Goal: Information Seeking & Learning: Check status

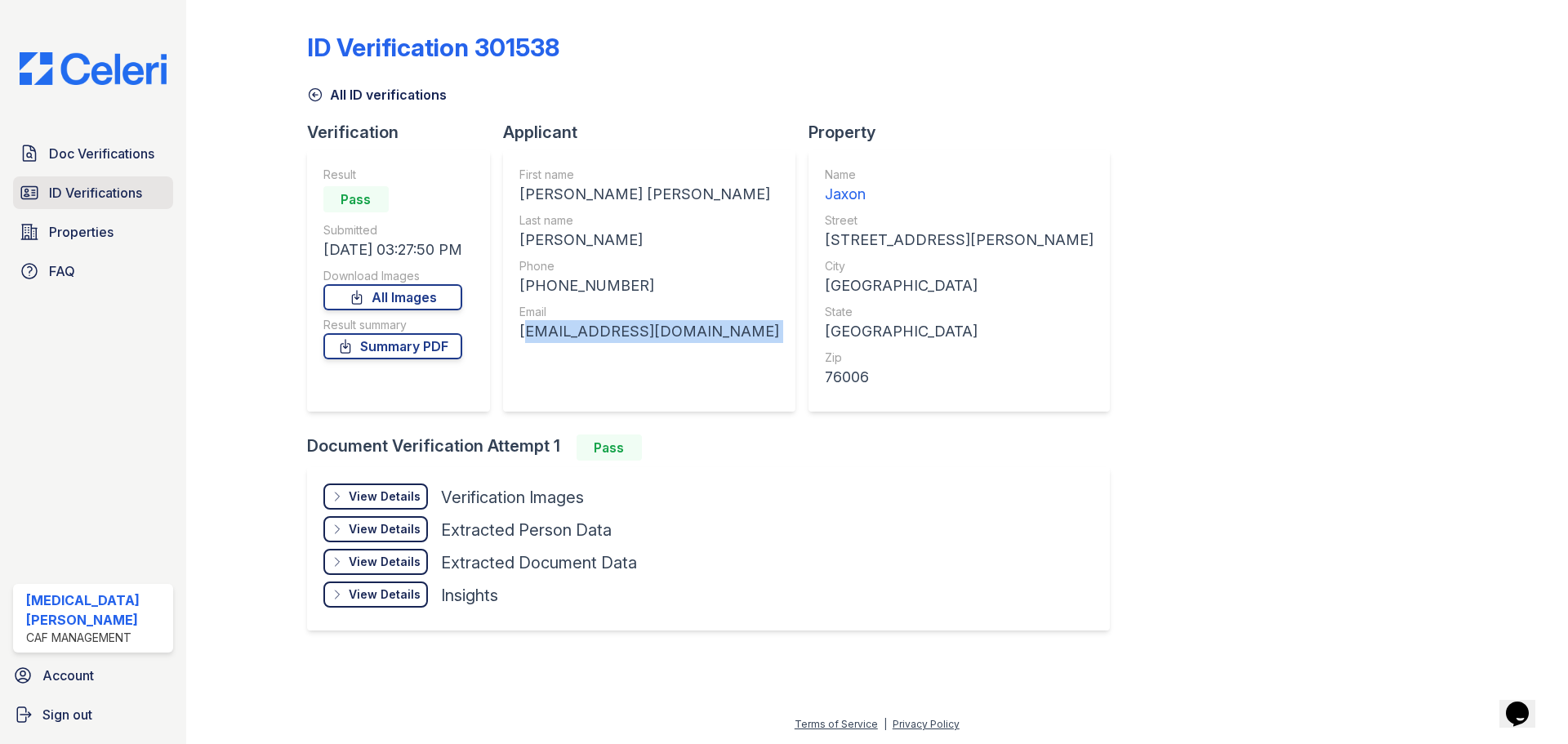
click at [96, 200] on span "ID Verifications" at bounding box center [96, 192] width 93 height 20
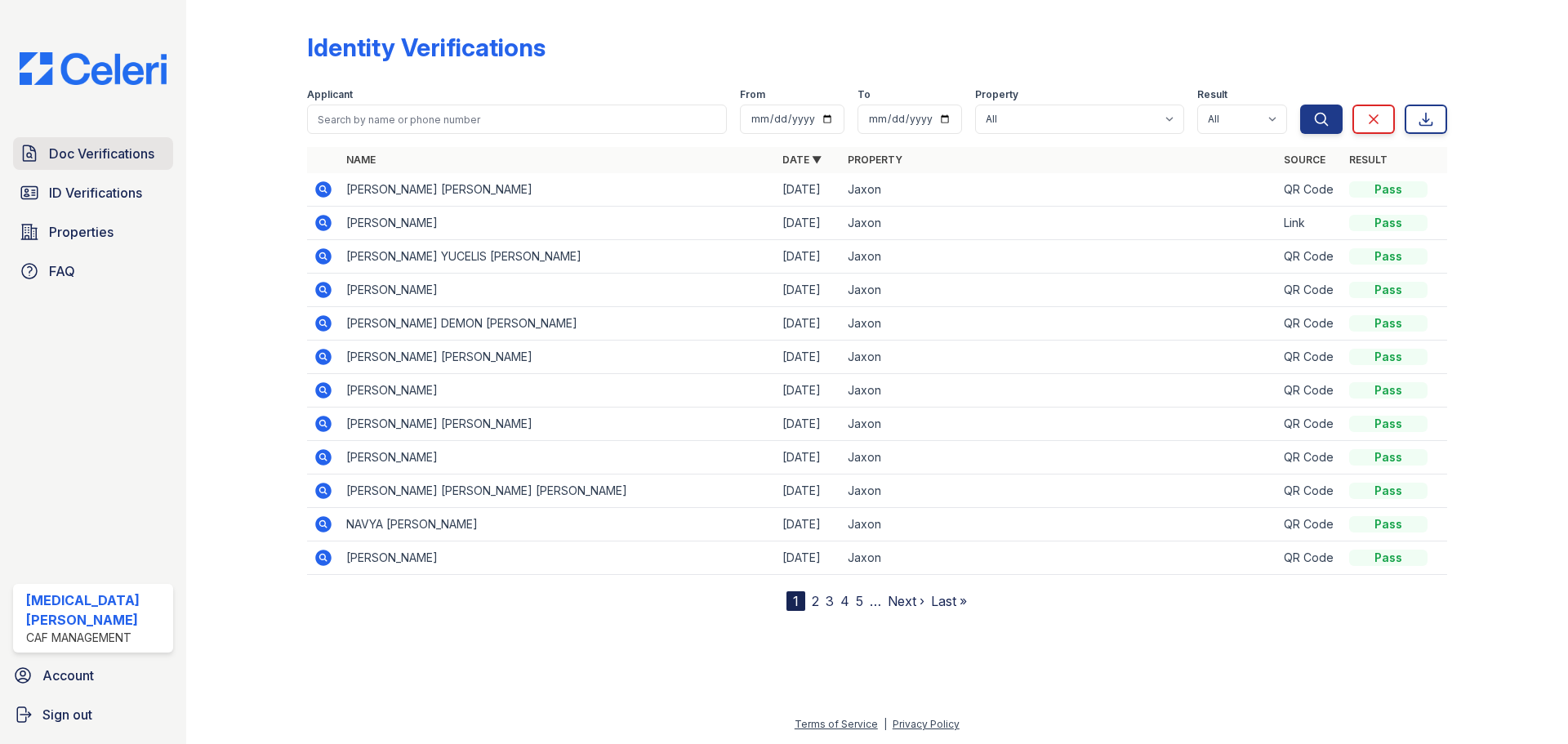
click at [123, 151] on span "Doc Verifications" at bounding box center [101, 153] width 105 height 20
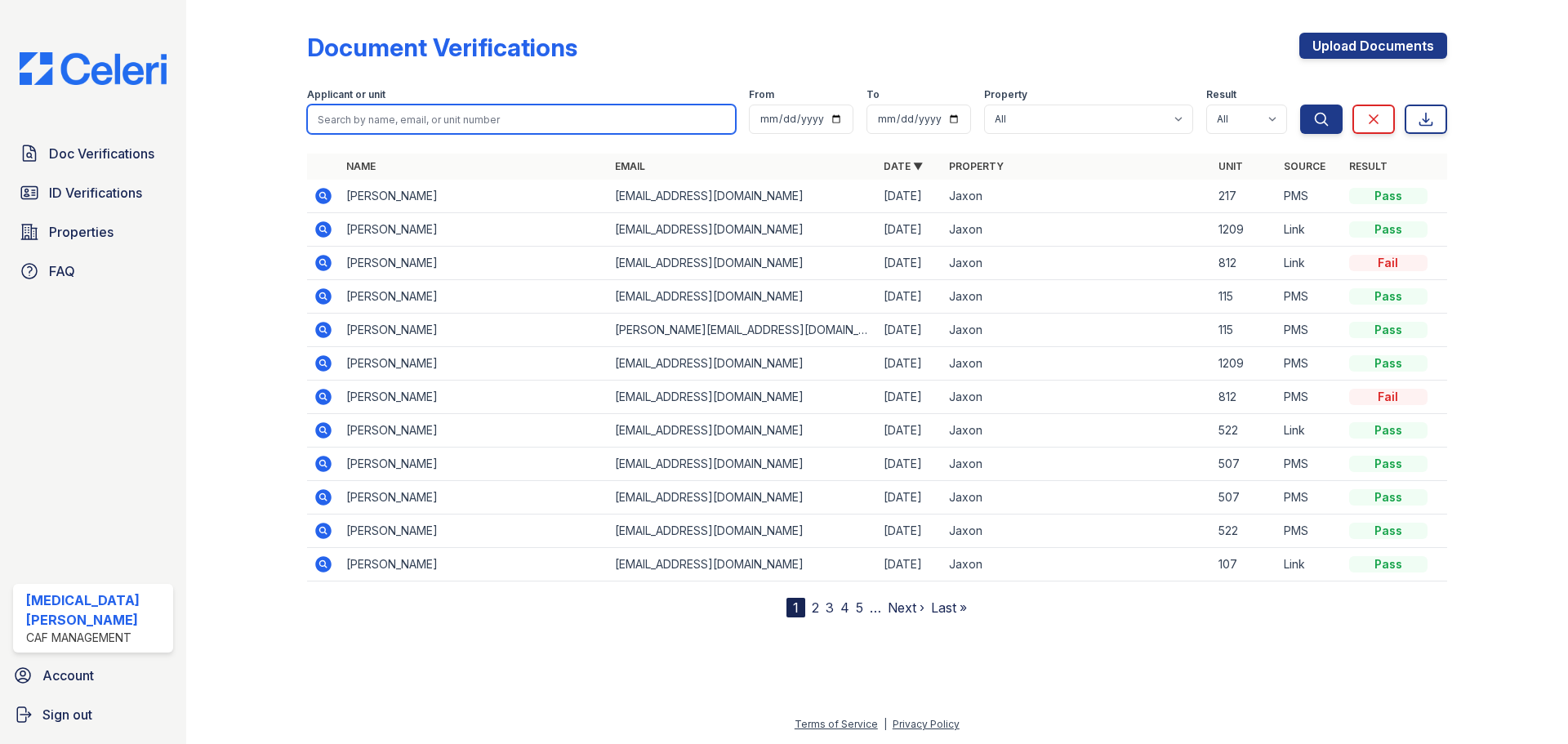
click at [402, 120] on input "search" at bounding box center [521, 119] width 428 height 29
type input "trujillo"
click at [1300, 105] on button "Search" at bounding box center [1321, 119] width 43 height 29
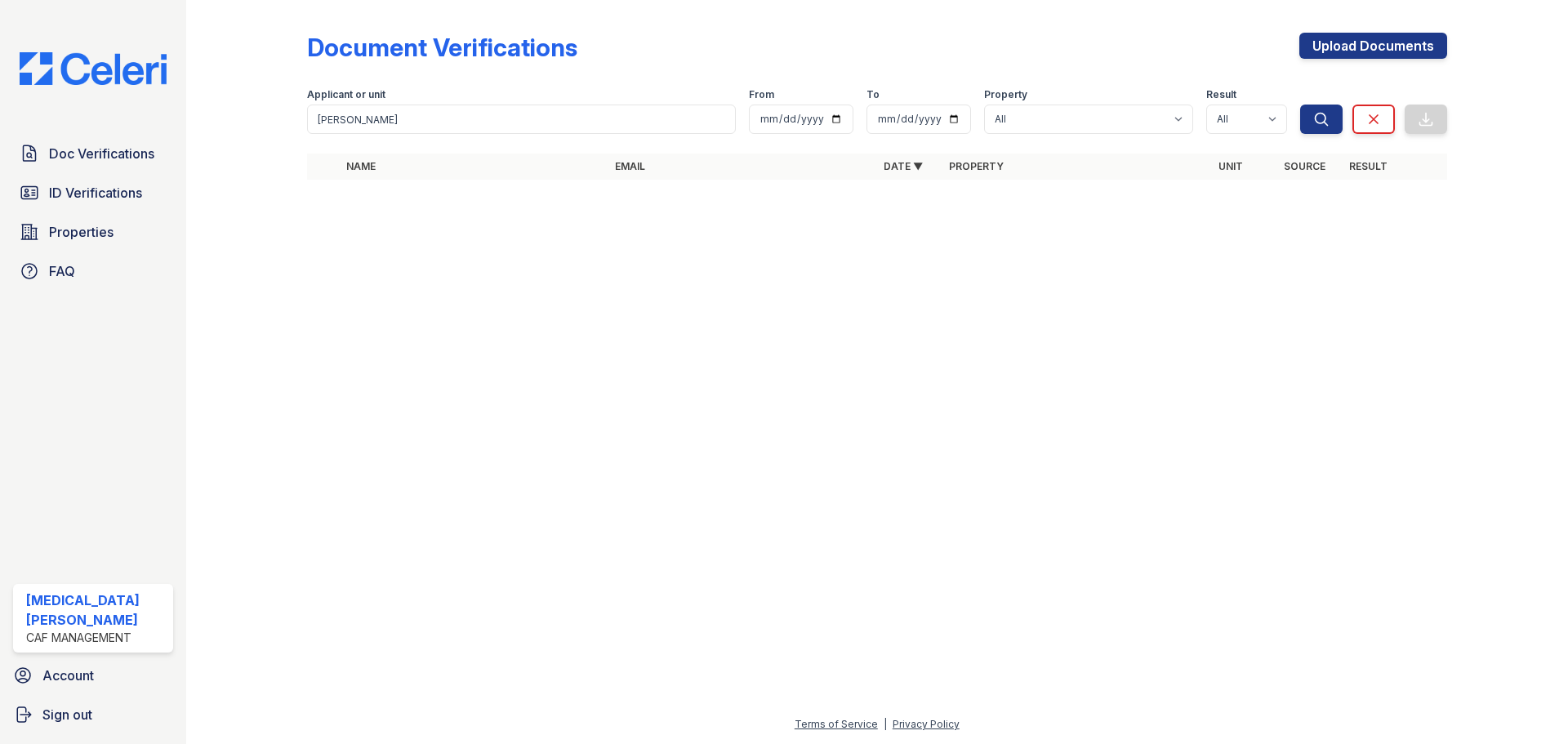
click at [88, 211] on div "Doc Verifications ID Verifications Properties FAQ" at bounding box center [93, 212] width 173 height 150
click at [327, 119] on input "trujillo" at bounding box center [521, 119] width 428 height 29
click at [93, 174] on div "Doc Verifications ID Verifications Properties FAQ" at bounding box center [93, 212] width 173 height 150
click at [97, 186] on span "ID Verifications" at bounding box center [96, 192] width 93 height 20
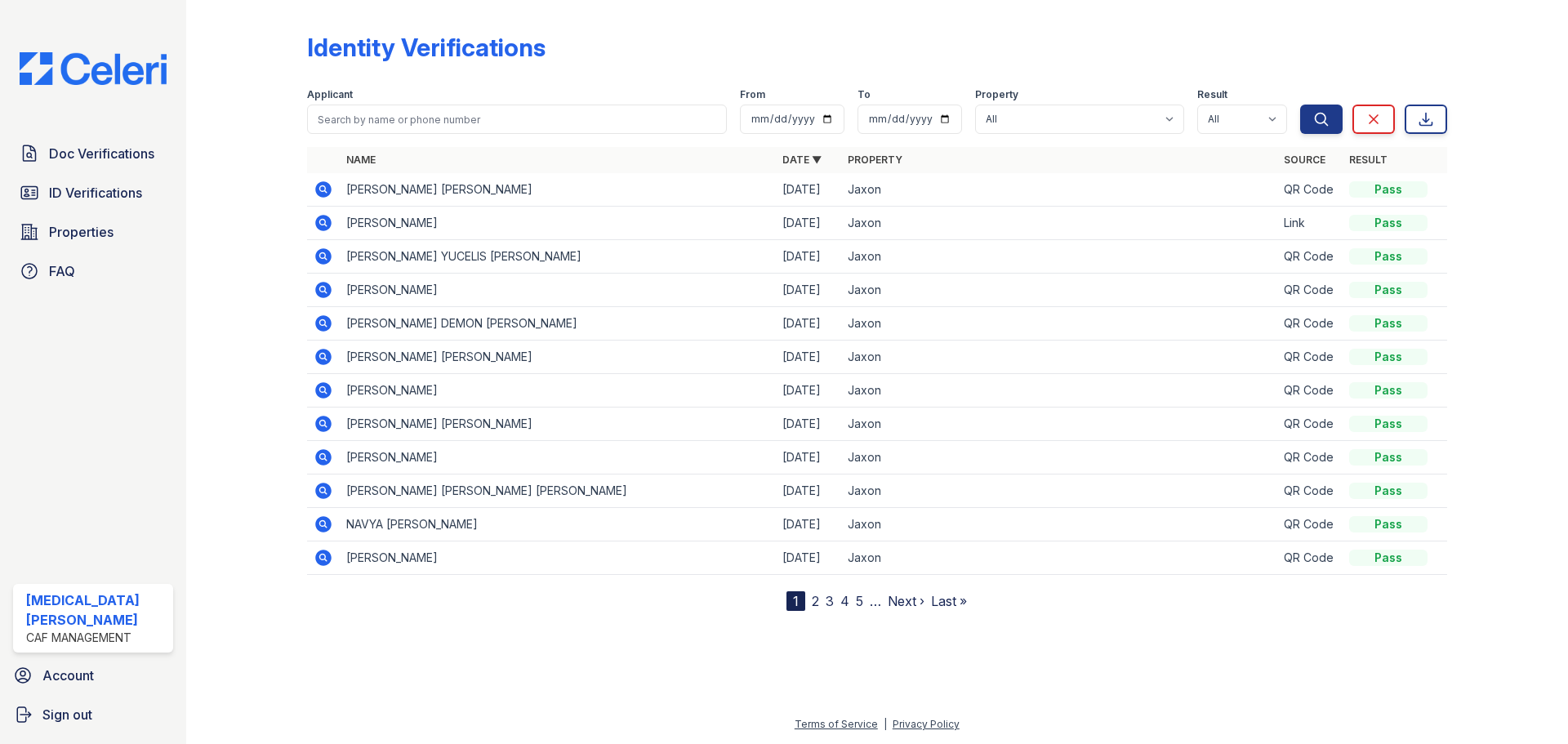
click at [345, 111] on input "search" at bounding box center [517, 119] width 420 height 29
type input "trujillo"
click at [1322, 127] on icon "submit" at bounding box center [1321, 118] width 16 height 16
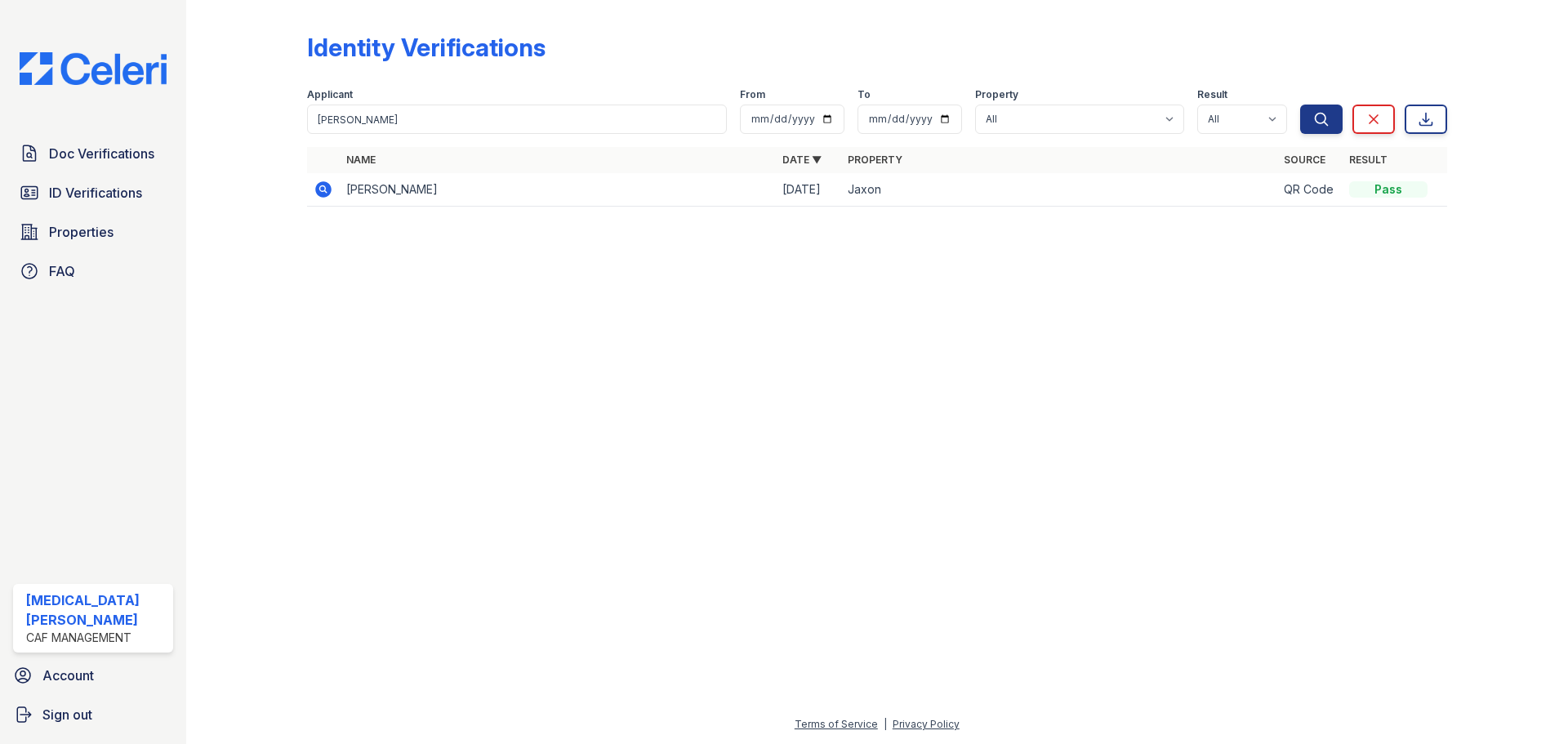
click at [332, 195] on icon at bounding box center [323, 189] width 20 height 20
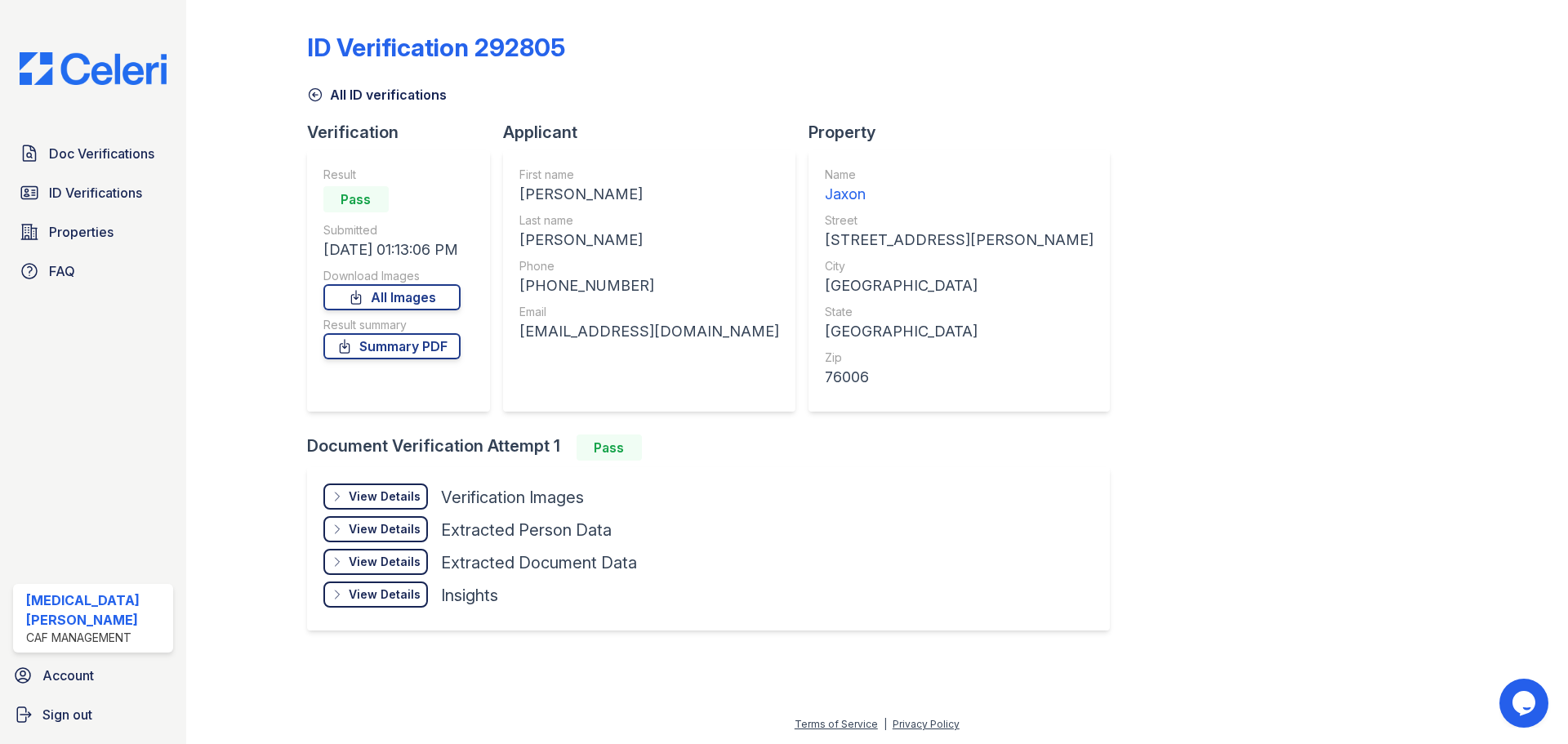
click at [348, 498] on div "View Details Details" at bounding box center [375, 496] width 105 height 26
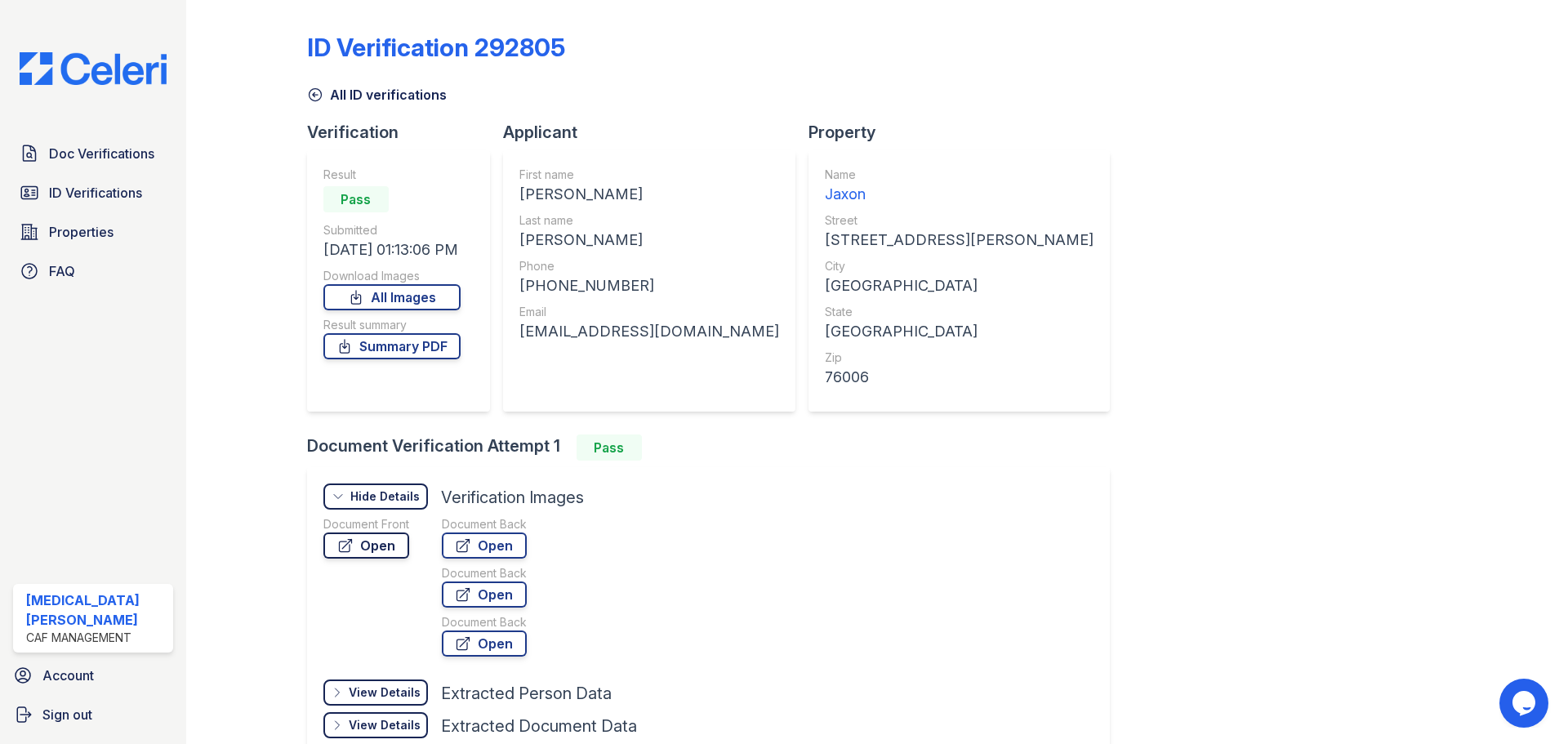
click at [384, 546] on link "Open" at bounding box center [366, 545] width 86 height 26
click at [123, 187] on span "ID Verifications" at bounding box center [96, 192] width 93 height 20
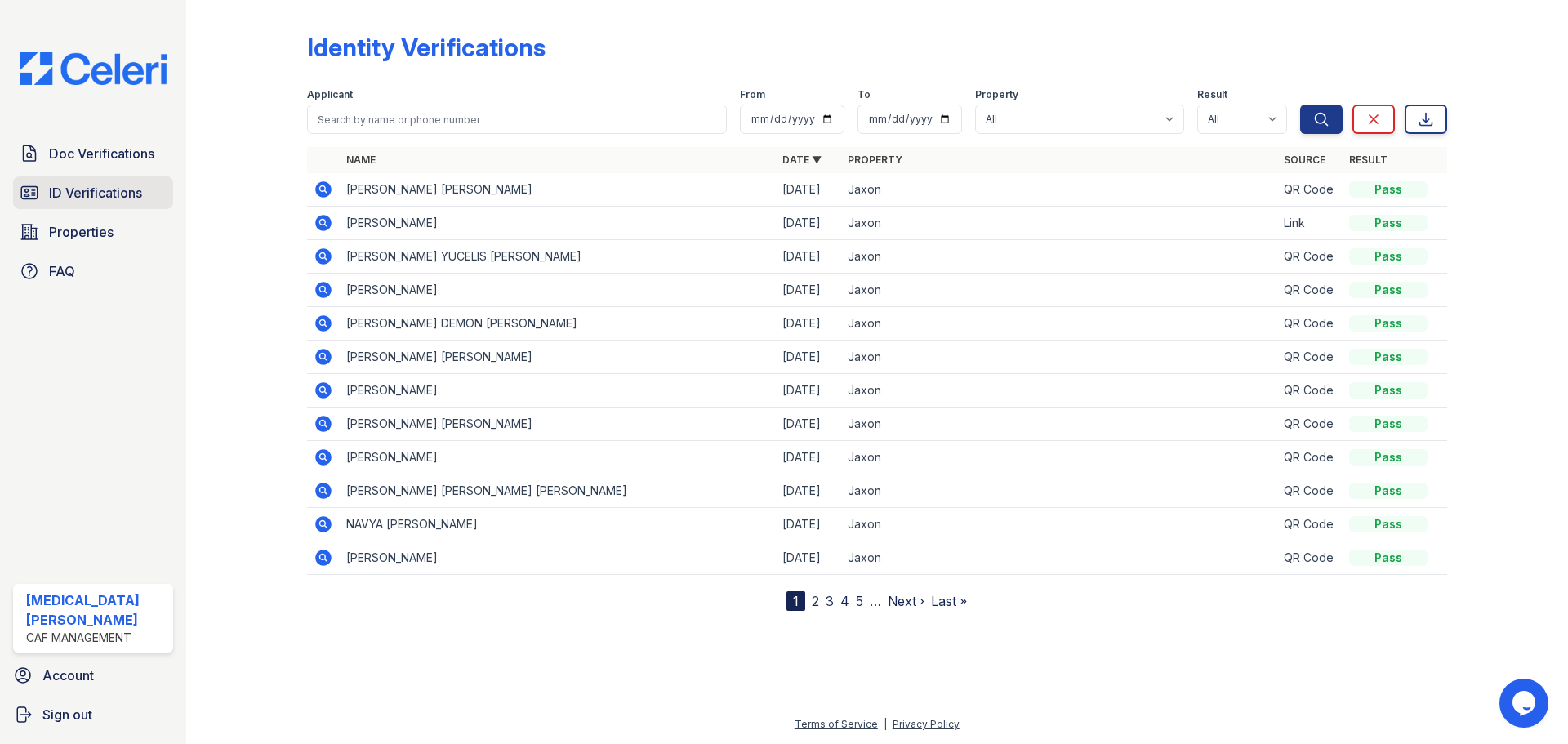
click at [116, 197] on span "ID Verifications" at bounding box center [96, 192] width 93 height 20
click at [136, 185] on span "ID Verifications" at bounding box center [96, 192] width 93 height 20
click at [111, 157] on span "Doc Verifications" at bounding box center [101, 153] width 105 height 20
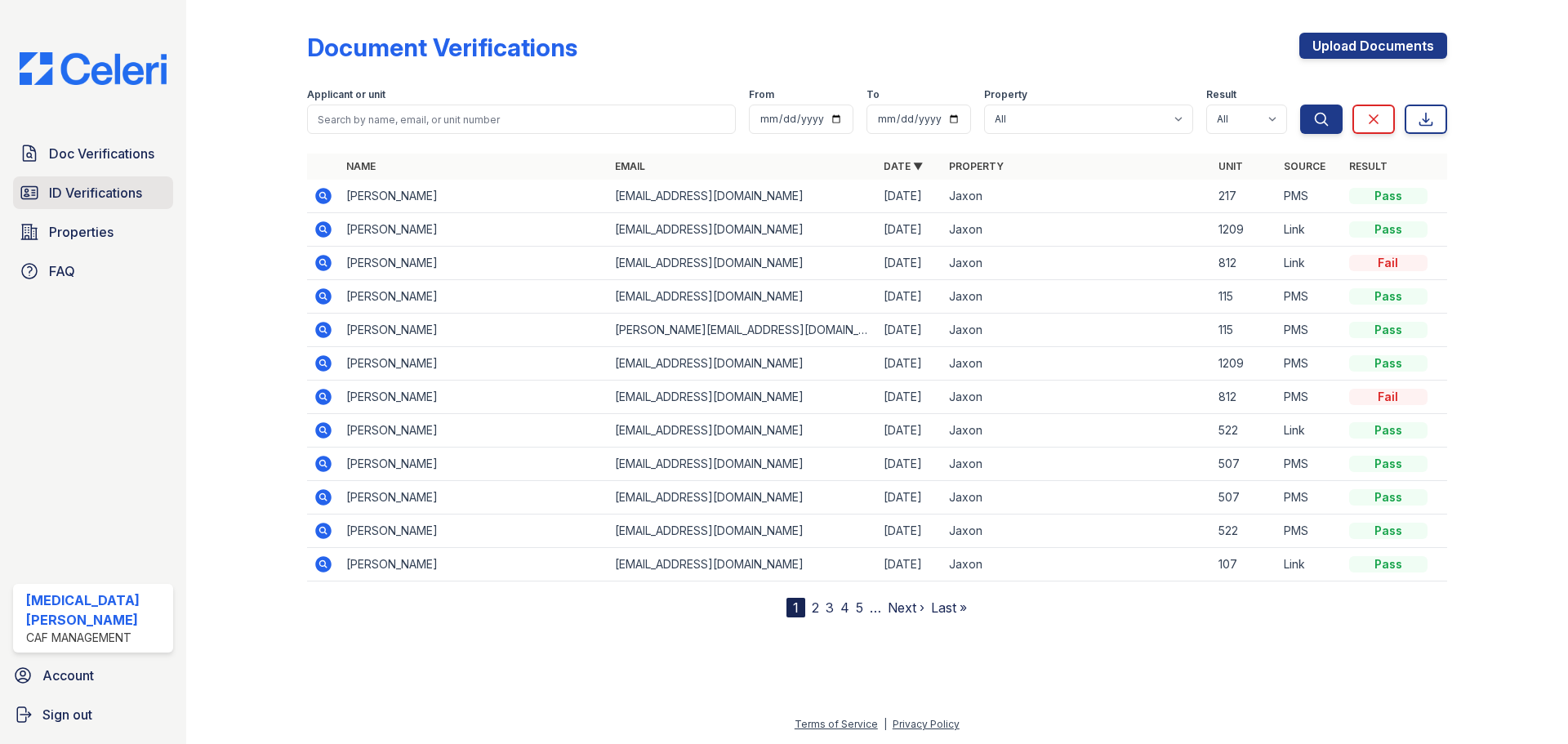
click at [75, 208] on link "ID Verifications" at bounding box center [93, 193] width 160 height 33
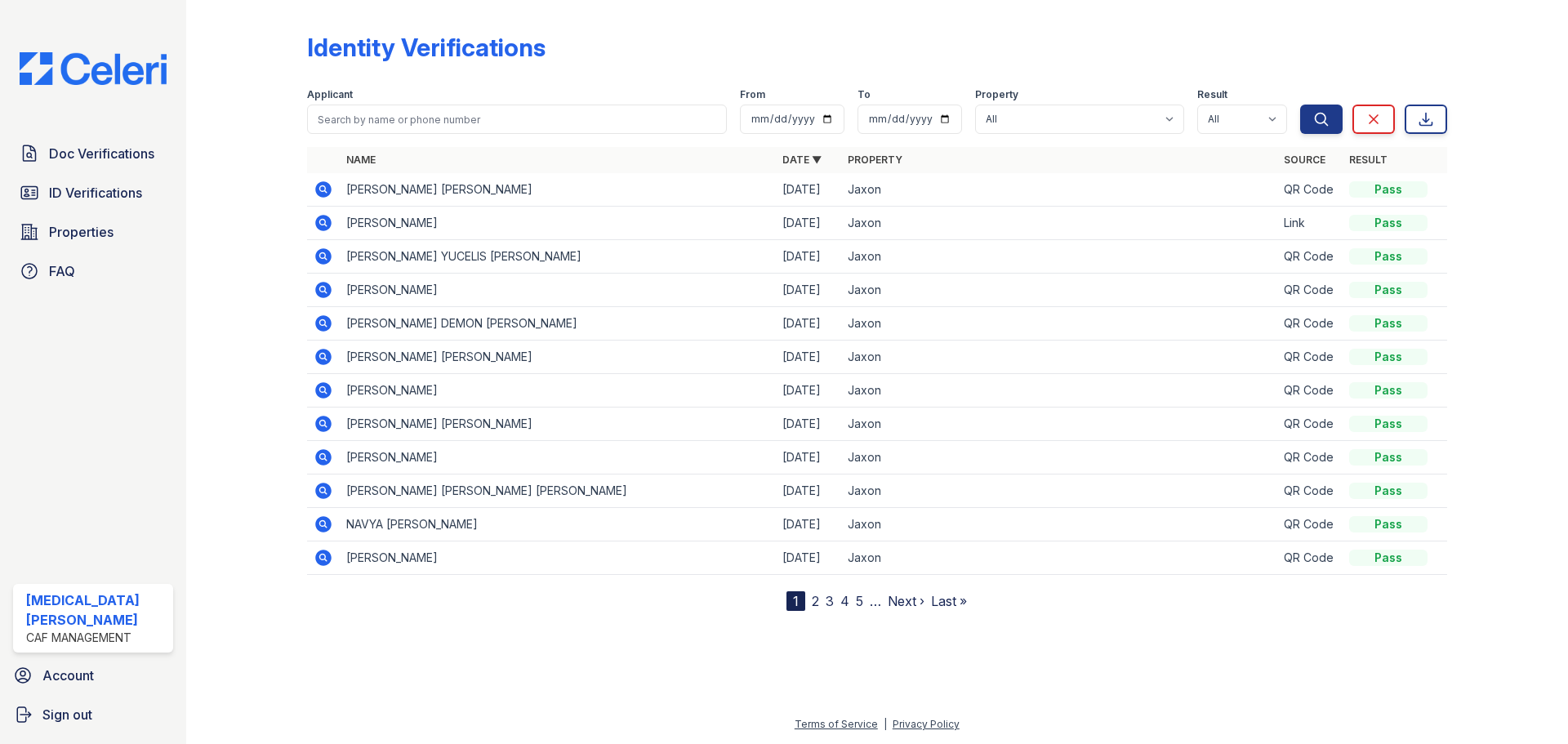
click at [66, 200] on span "ID Verifications" at bounding box center [96, 192] width 93 height 20
click at [76, 197] on span "ID Verifications" at bounding box center [96, 192] width 93 height 20
click at [114, 195] on span "ID Verifications" at bounding box center [96, 192] width 93 height 20
click at [129, 189] on span "ID Verifications" at bounding box center [96, 192] width 93 height 20
click at [78, 192] on span "ID Verifications" at bounding box center [96, 192] width 93 height 20
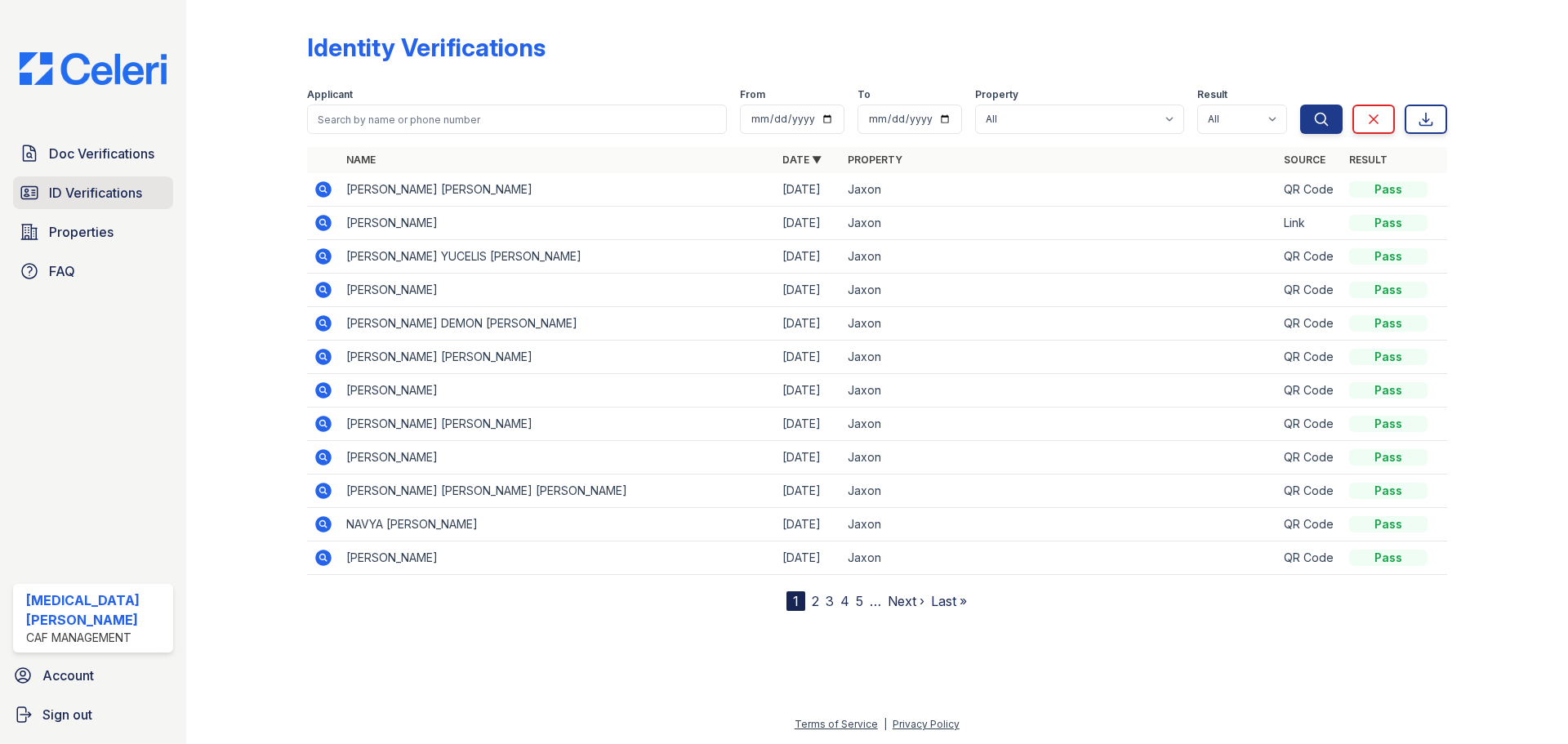
click at [90, 183] on span "ID Verifications" at bounding box center [96, 192] width 93 height 20
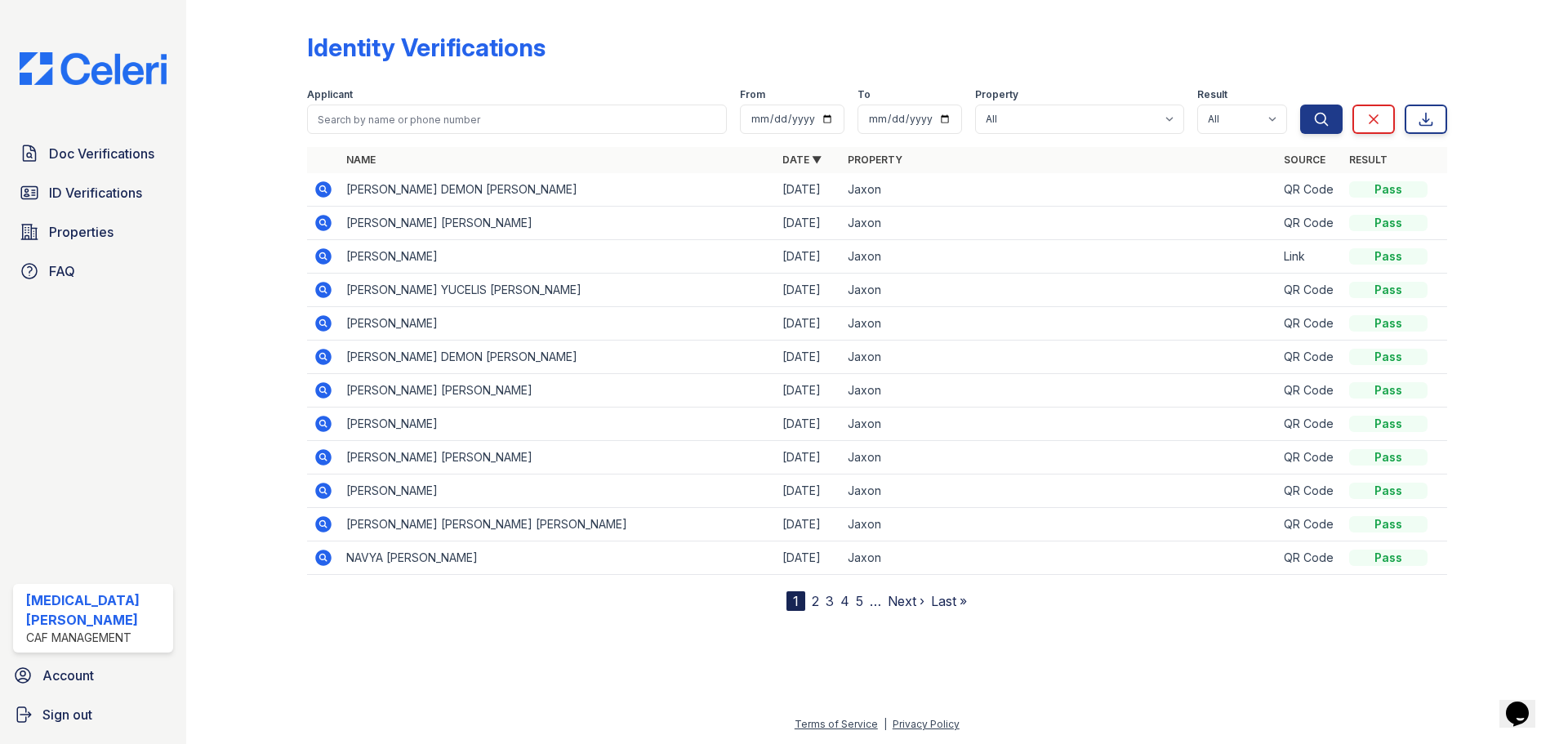
click at [326, 190] on icon at bounding box center [322, 189] width 16 height 16
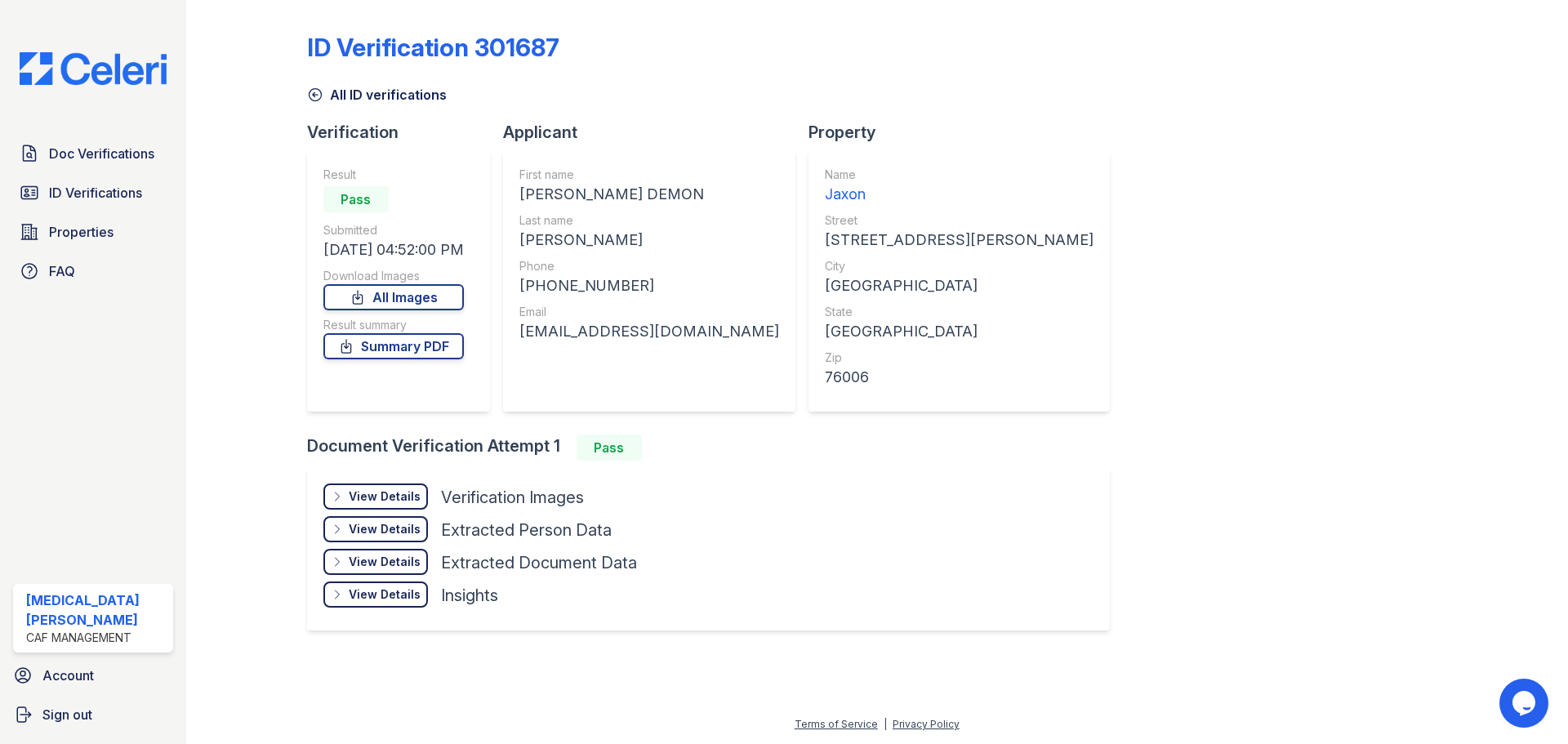
drag, startPoint x: 376, startPoint y: 494, endPoint x: 367, endPoint y: 500, distance: 10.8
click at [375, 494] on div "View Details" at bounding box center [385, 495] width 72 height 16
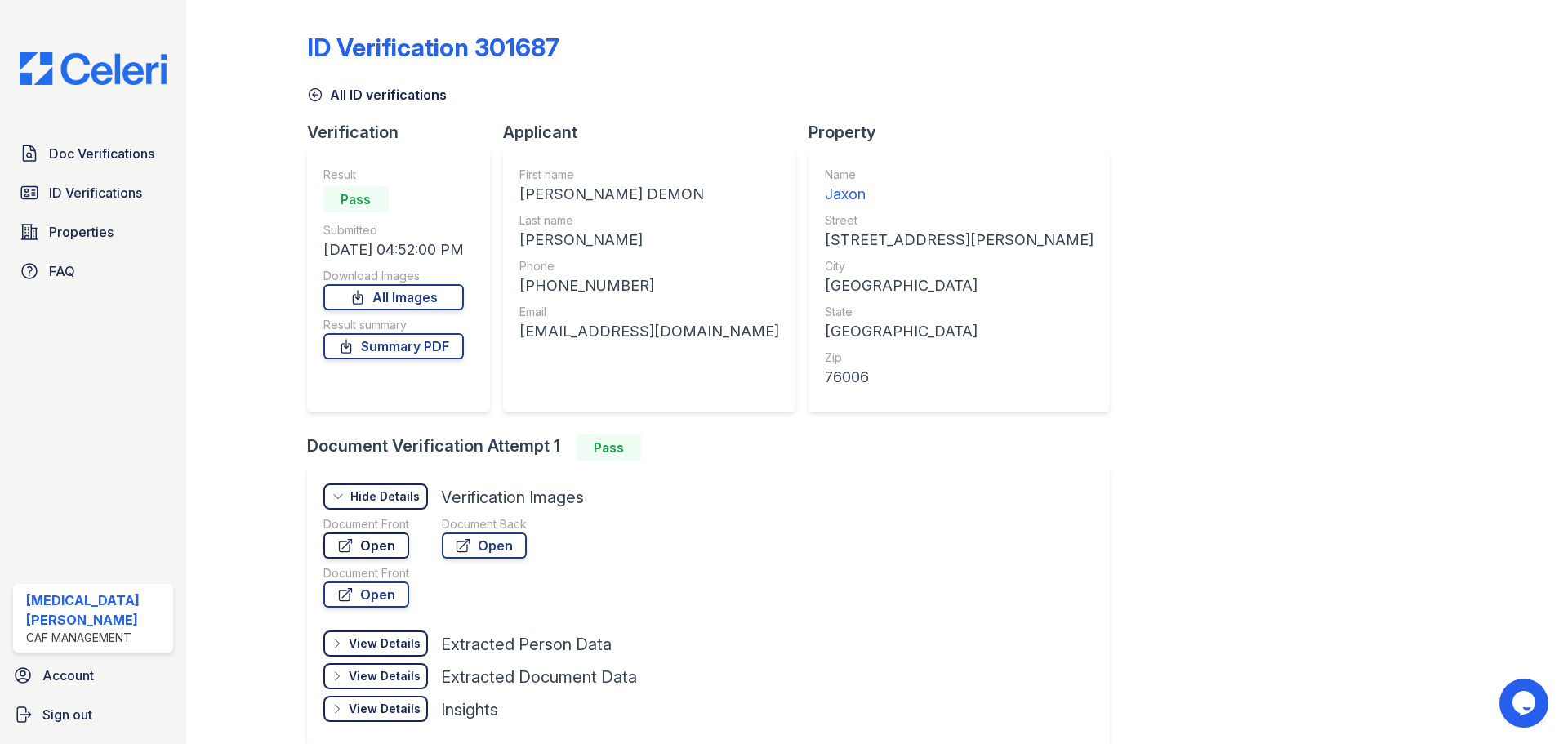
click at [364, 537] on link "Open" at bounding box center [366, 545] width 86 height 26
click at [129, 193] on span "ID Verifications" at bounding box center [96, 192] width 93 height 20
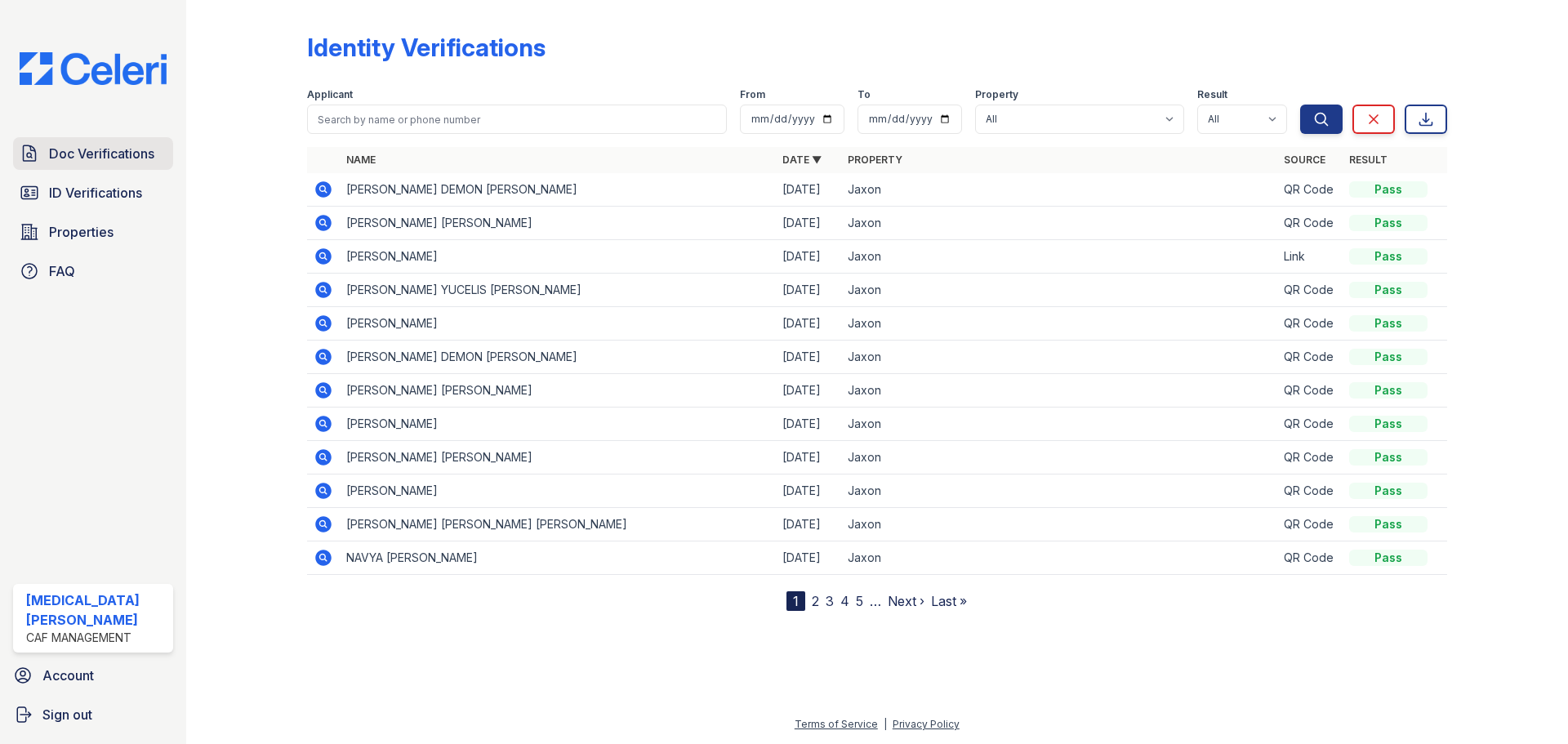
click at [60, 147] on span "Doc Verifications" at bounding box center [101, 153] width 105 height 20
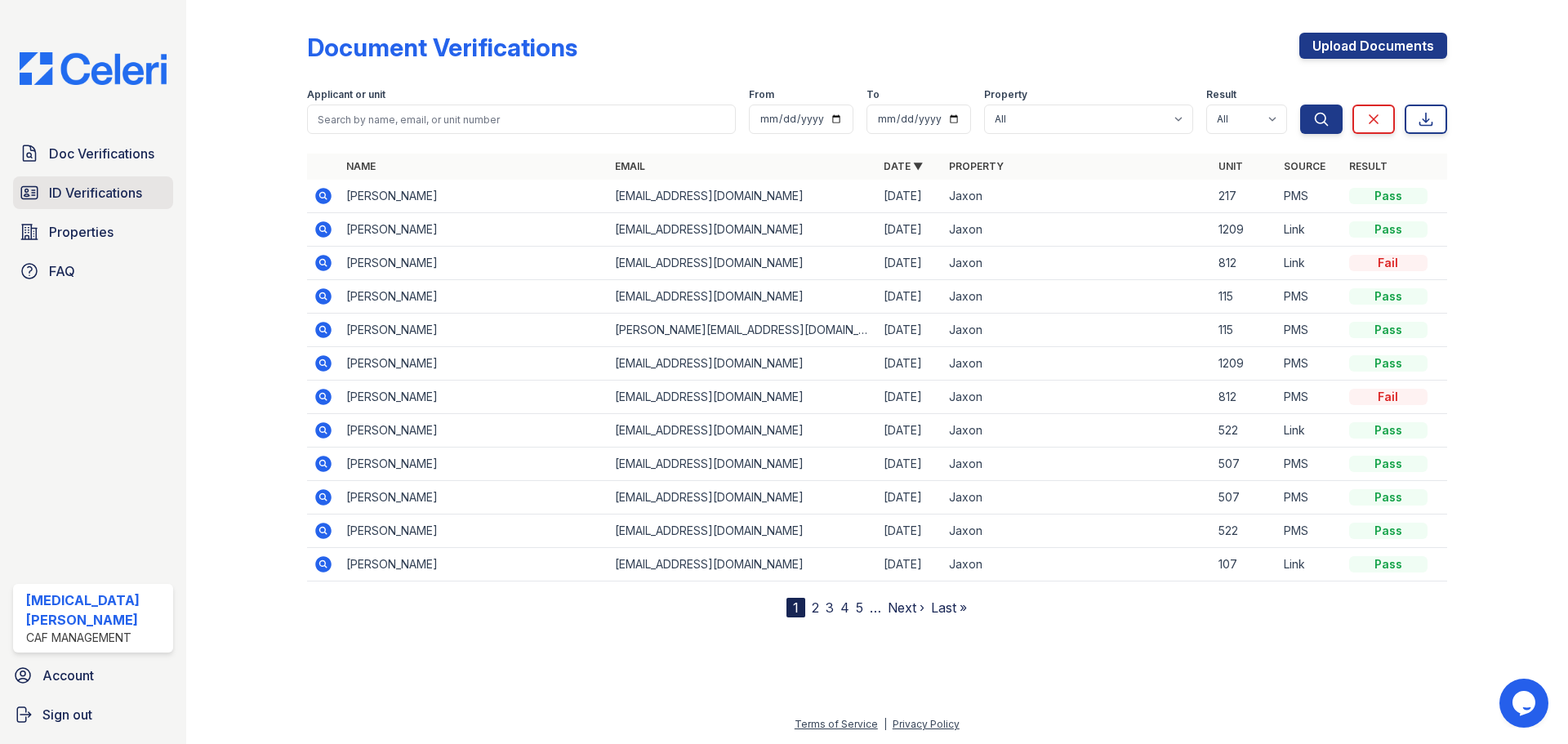
click at [118, 197] on span "ID Verifications" at bounding box center [96, 192] width 93 height 20
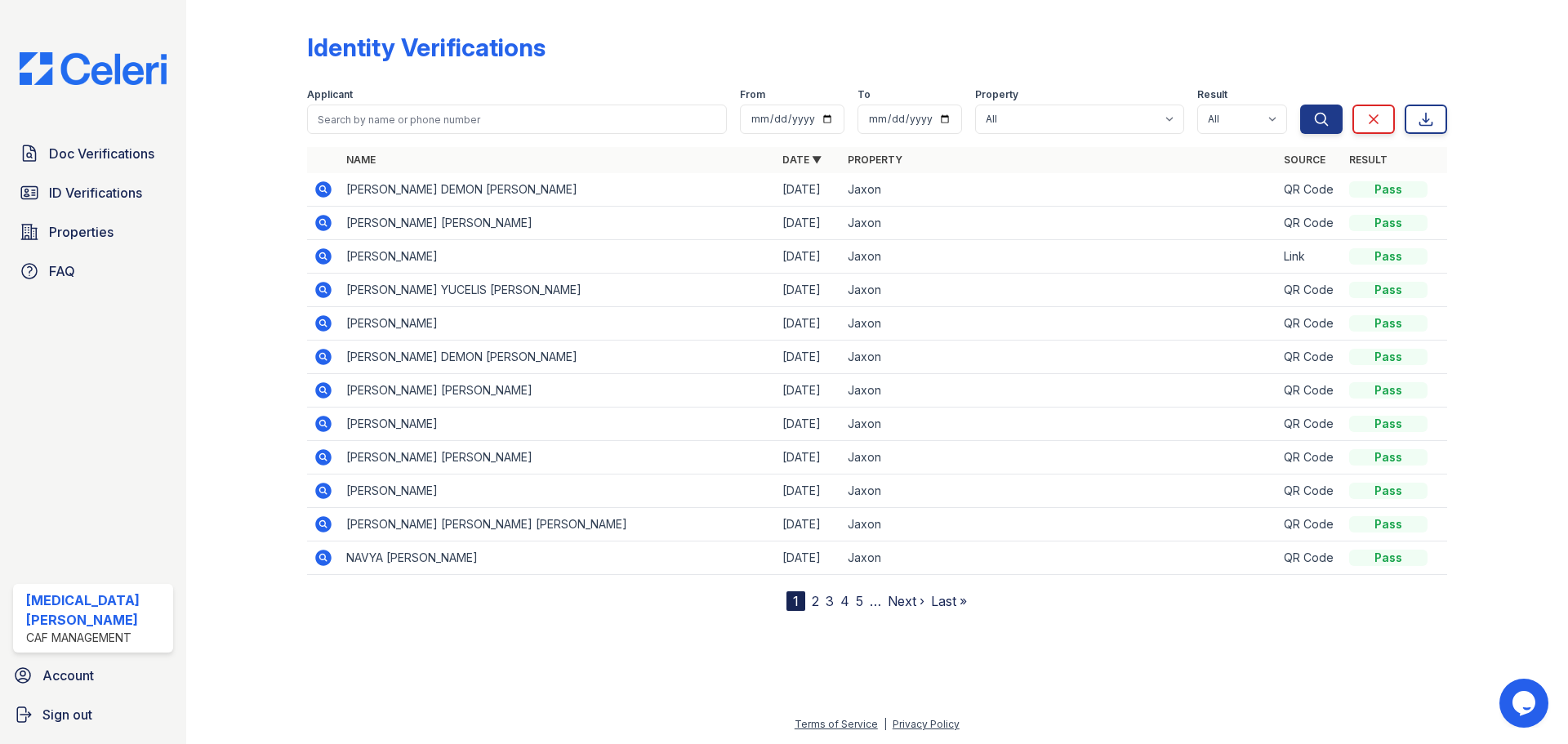
click at [265, 80] on div at bounding box center [260, 308] width 95 height 604
click at [250, 86] on div at bounding box center [260, 308] width 95 height 604
click at [247, 84] on div at bounding box center [260, 308] width 95 height 604
click at [83, 160] on span "Doc Verifications" at bounding box center [101, 153] width 105 height 20
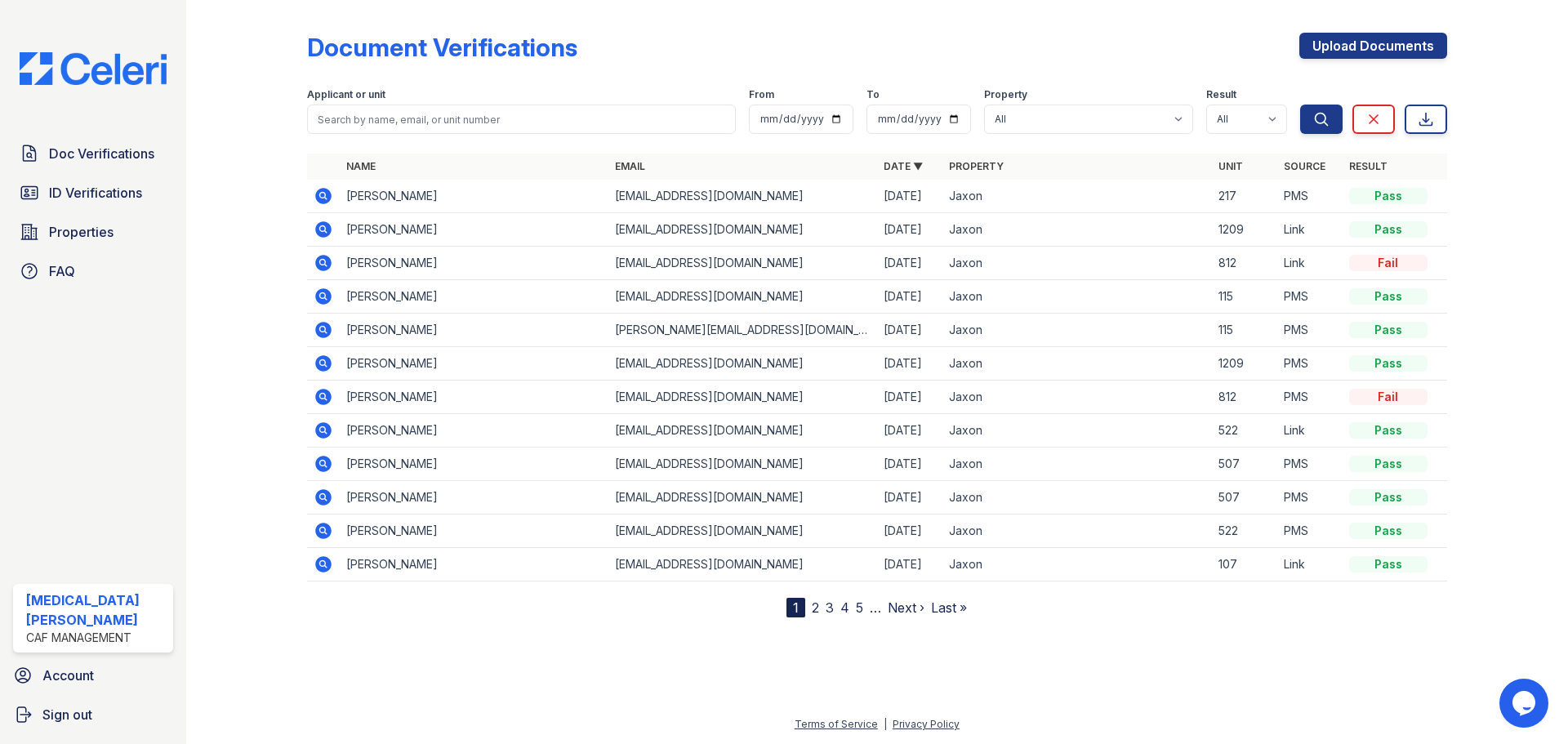
click at [322, 528] on icon at bounding box center [322, 529] width 4 height 4
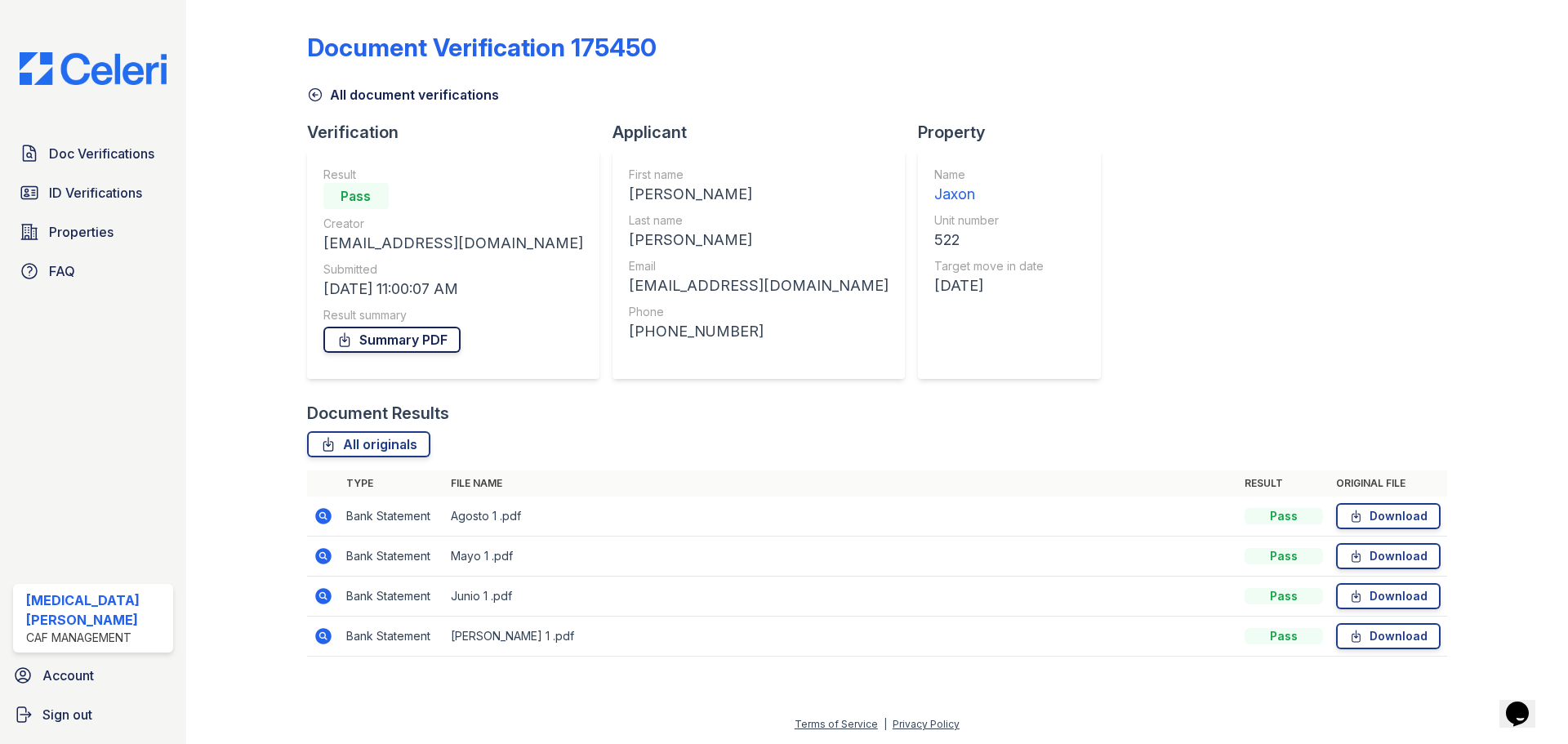
click at [397, 337] on link "Summary PDF" at bounding box center [392, 339] width 137 height 26
click at [317, 94] on icon at bounding box center [315, 95] width 16 height 16
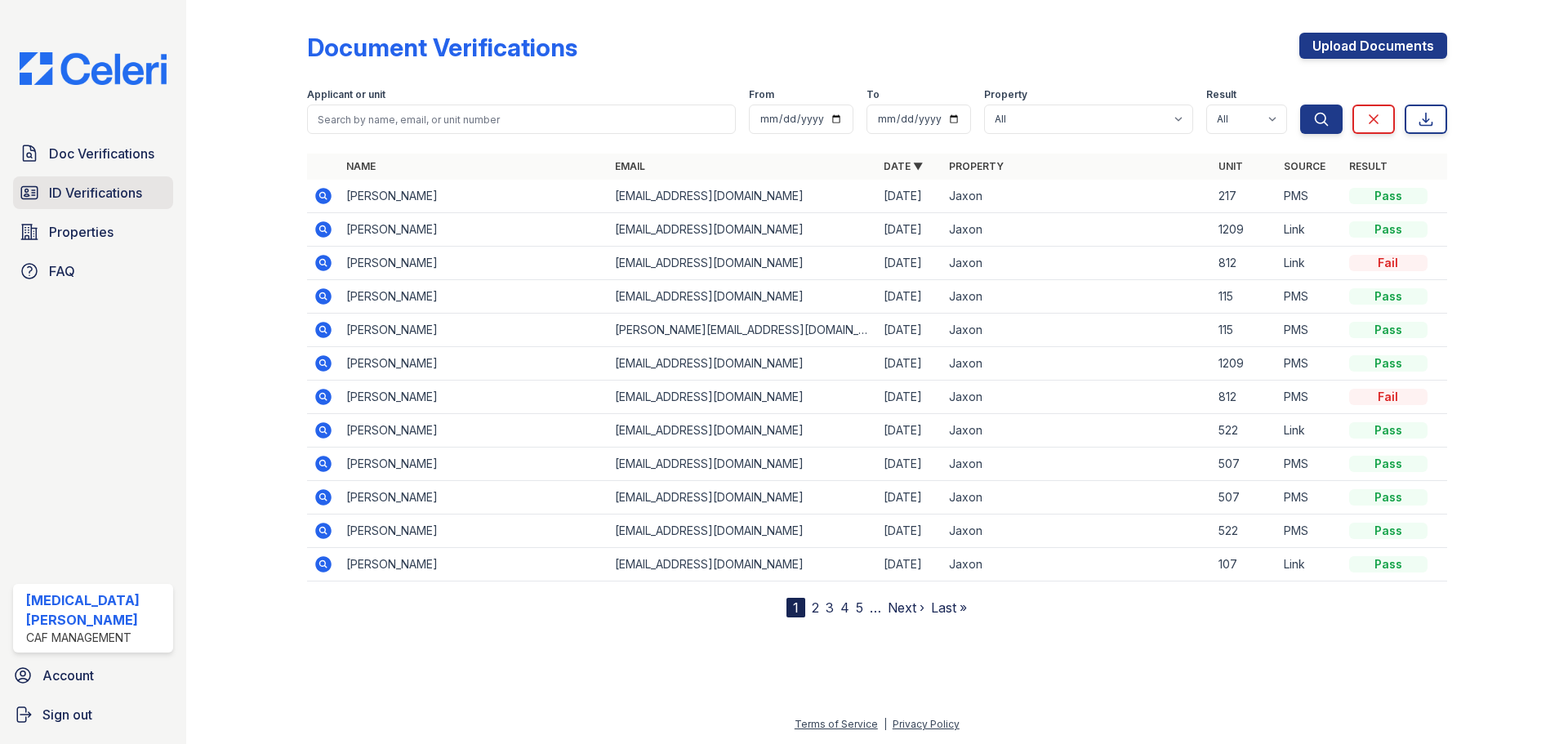
click at [95, 196] on span "ID Verifications" at bounding box center [96, 192] width 93 height 20
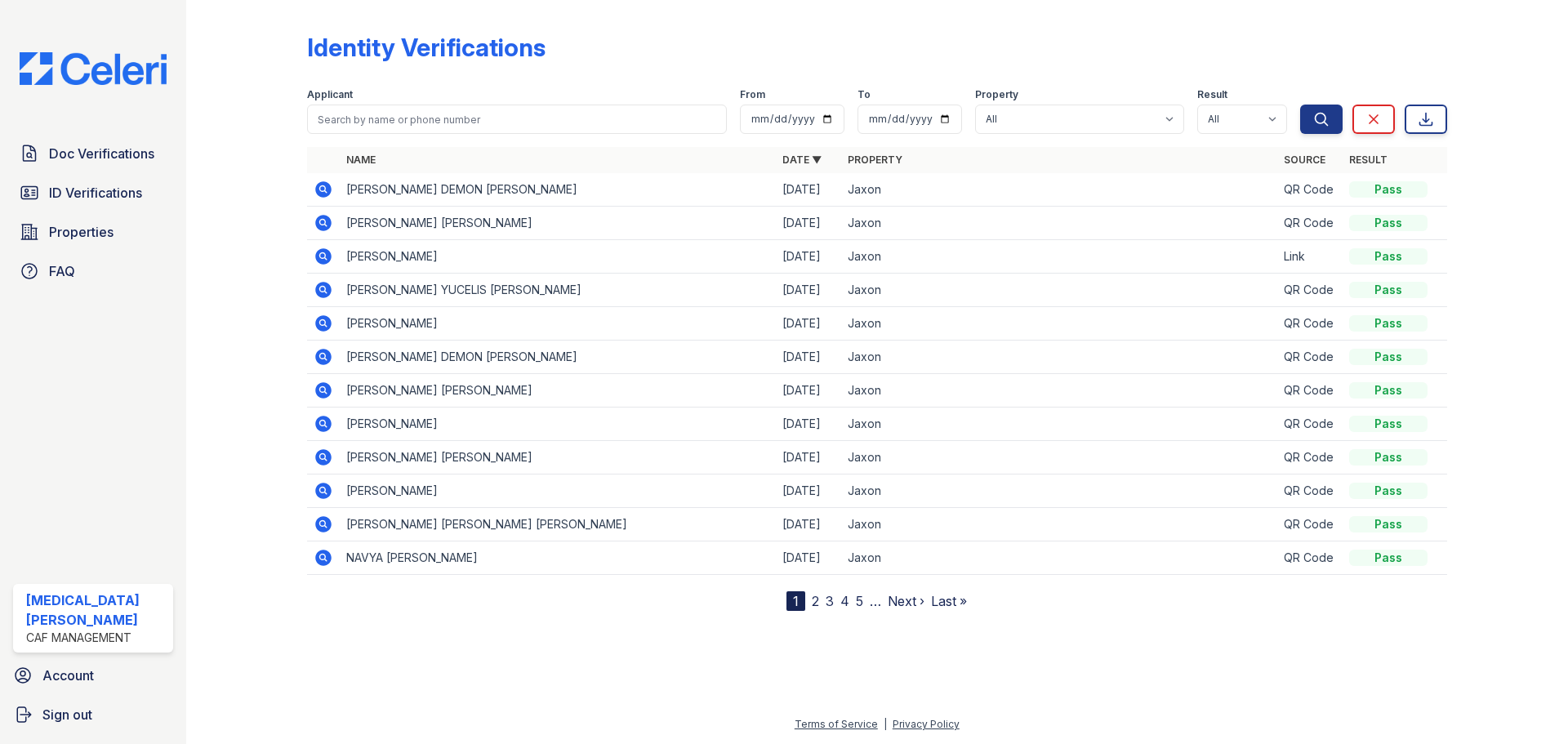
click at [817, 603] on link "2" at bounding box center [815, 600] width 8 height 16
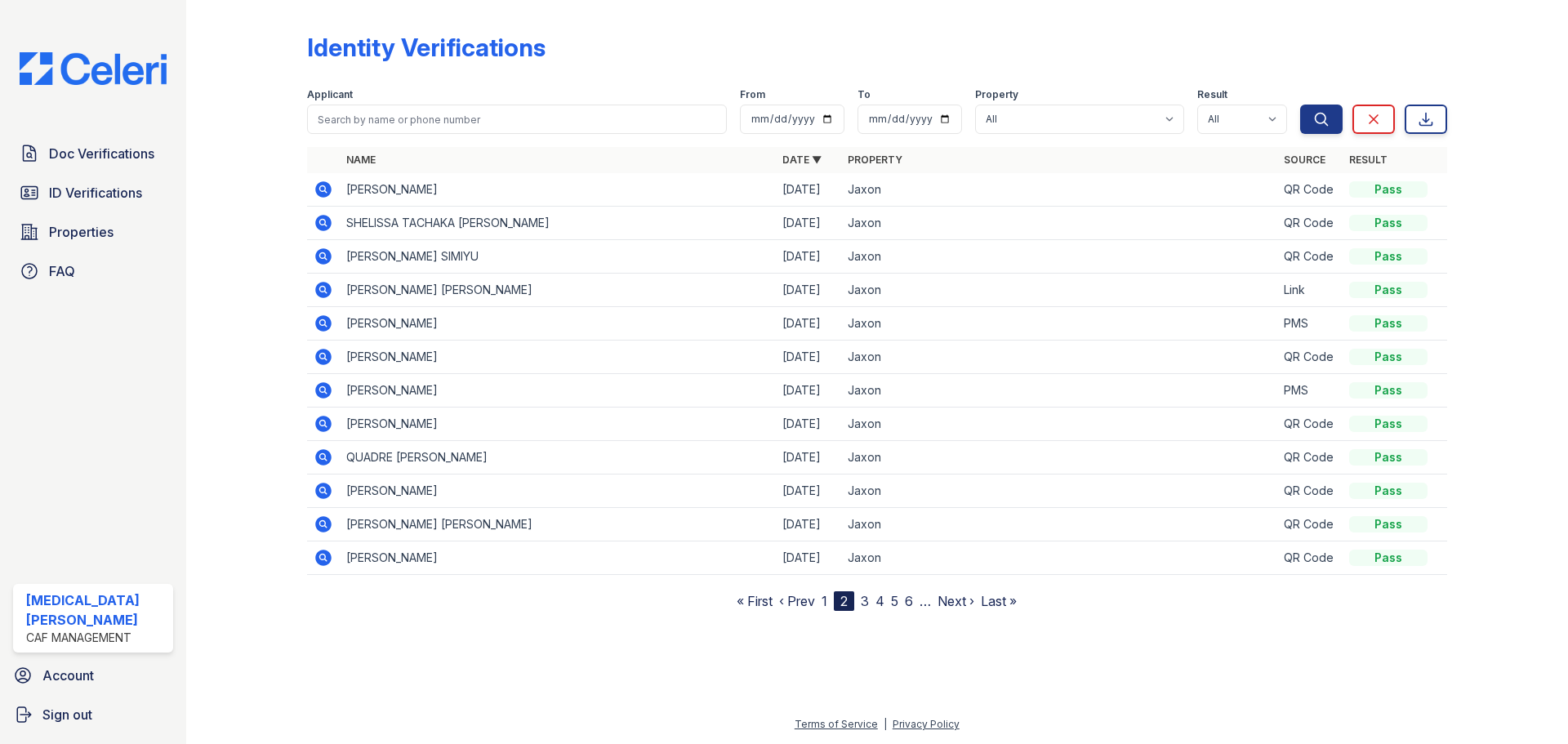
click at [861, 599] on nav "« First ‹ Prev 1 2 3 4 5 6 … Next › Last »" at bounding box center [877, 600] width 280 height 20
click at [866, 601] on link "3" at bounding box center [864, 600] width 9 height 16
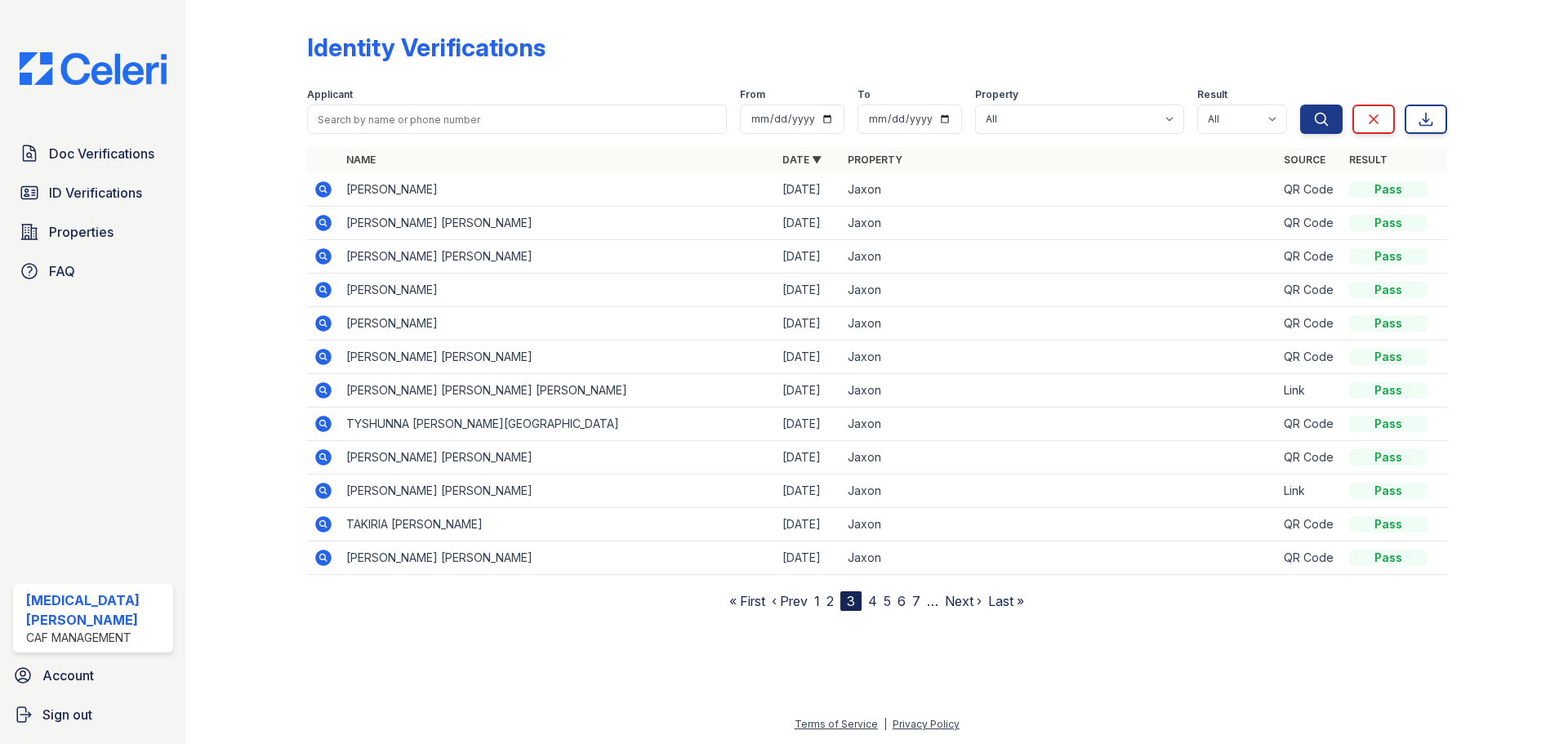
click at [322, 390] on icon at bounding box center [322, 389] width 4 height 4
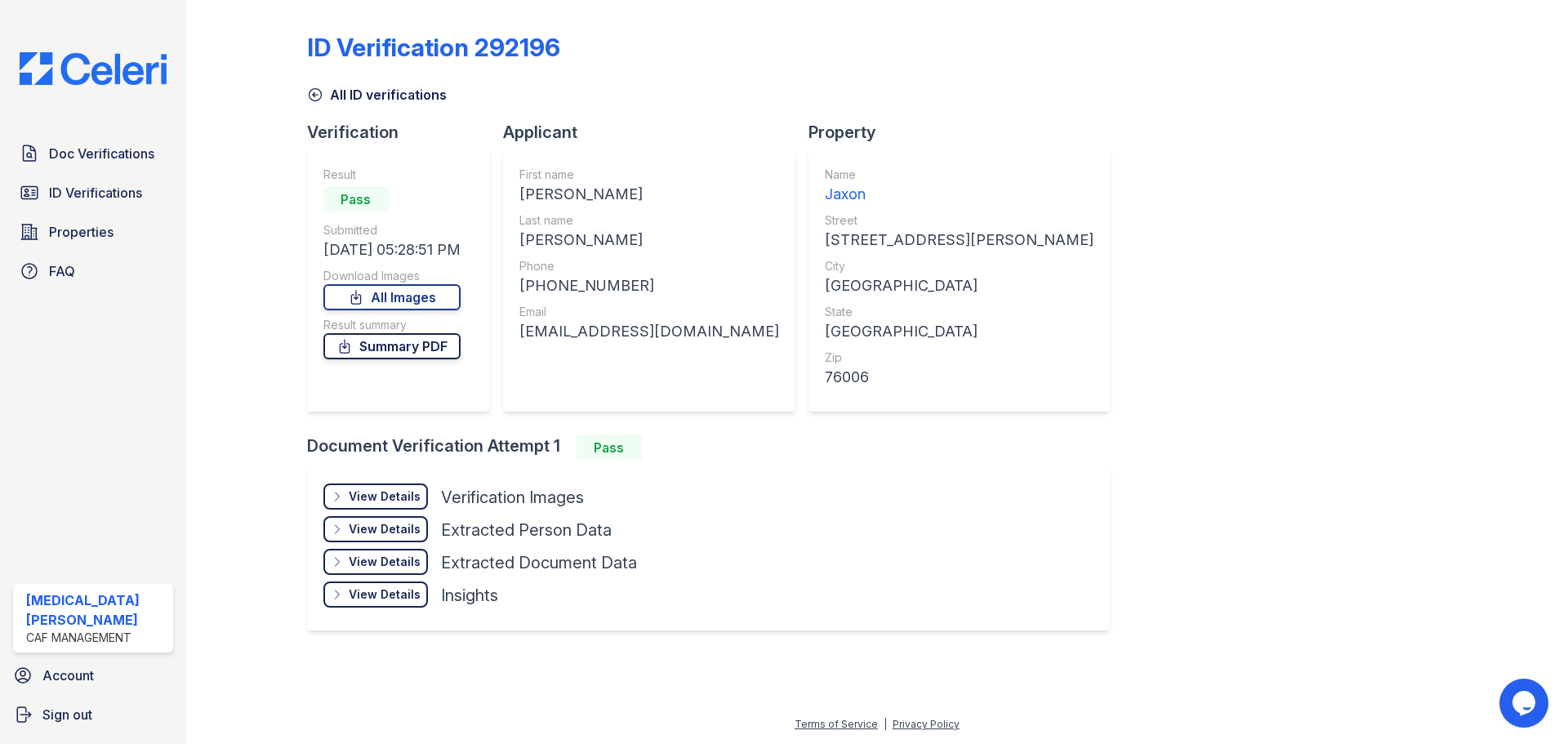
click at [411, 350] on link "Summary PDF" at bounding box center [392, 346] width 137 height 26
click at [357, 499] on div "View Details" at bounding box center [385, 495] width 72 height 16
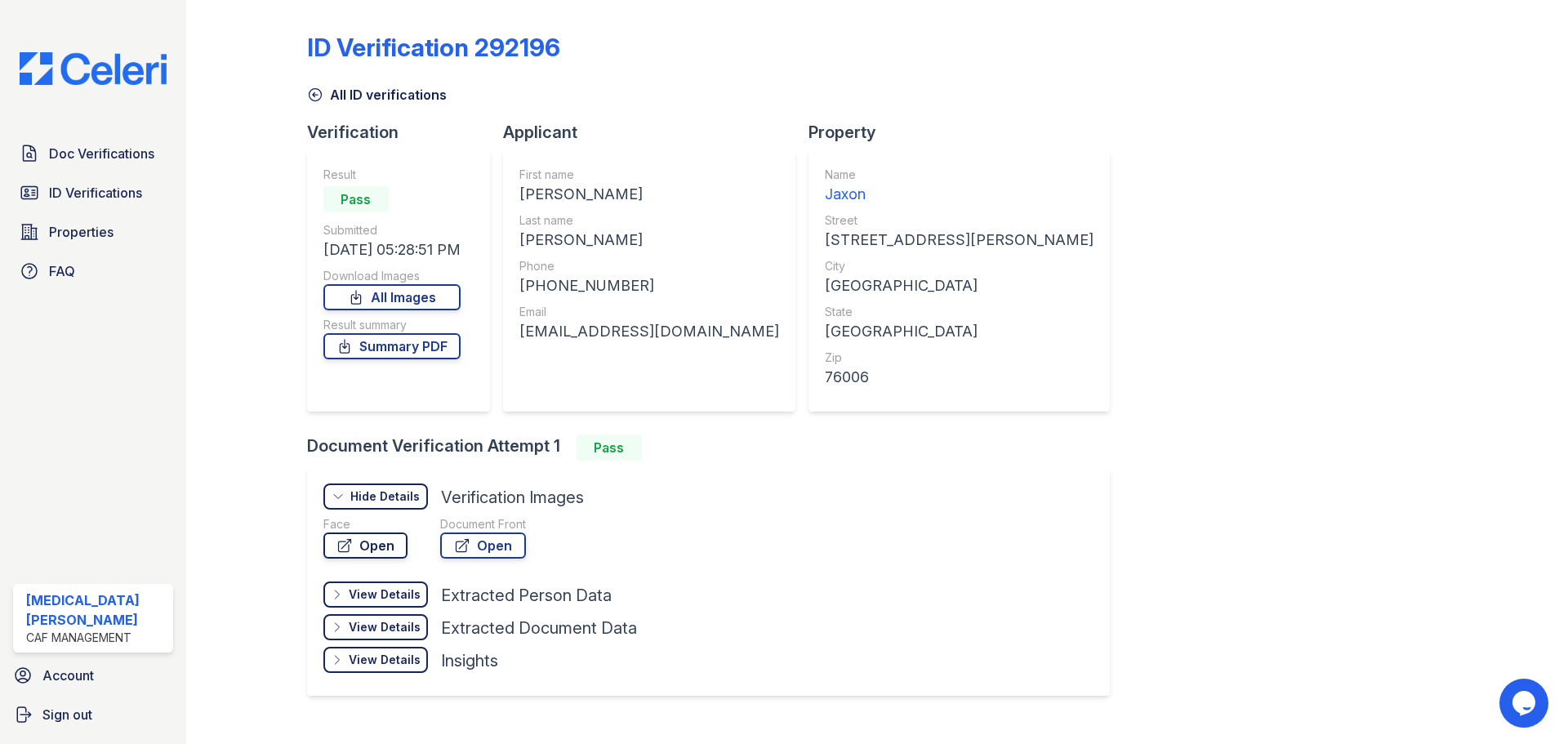
click at [368, 552] on link "Open" at bounding box center [365, 545] width 84 height 26
click at [575, 287] on div "[PHONE_NUMBER]" at bounding box center [649, 285] width 260 height 23
copy div "18179834589"
click at [111, 189] on span "ID Verifications" at bounding box center [96, 192] width 93 height 20
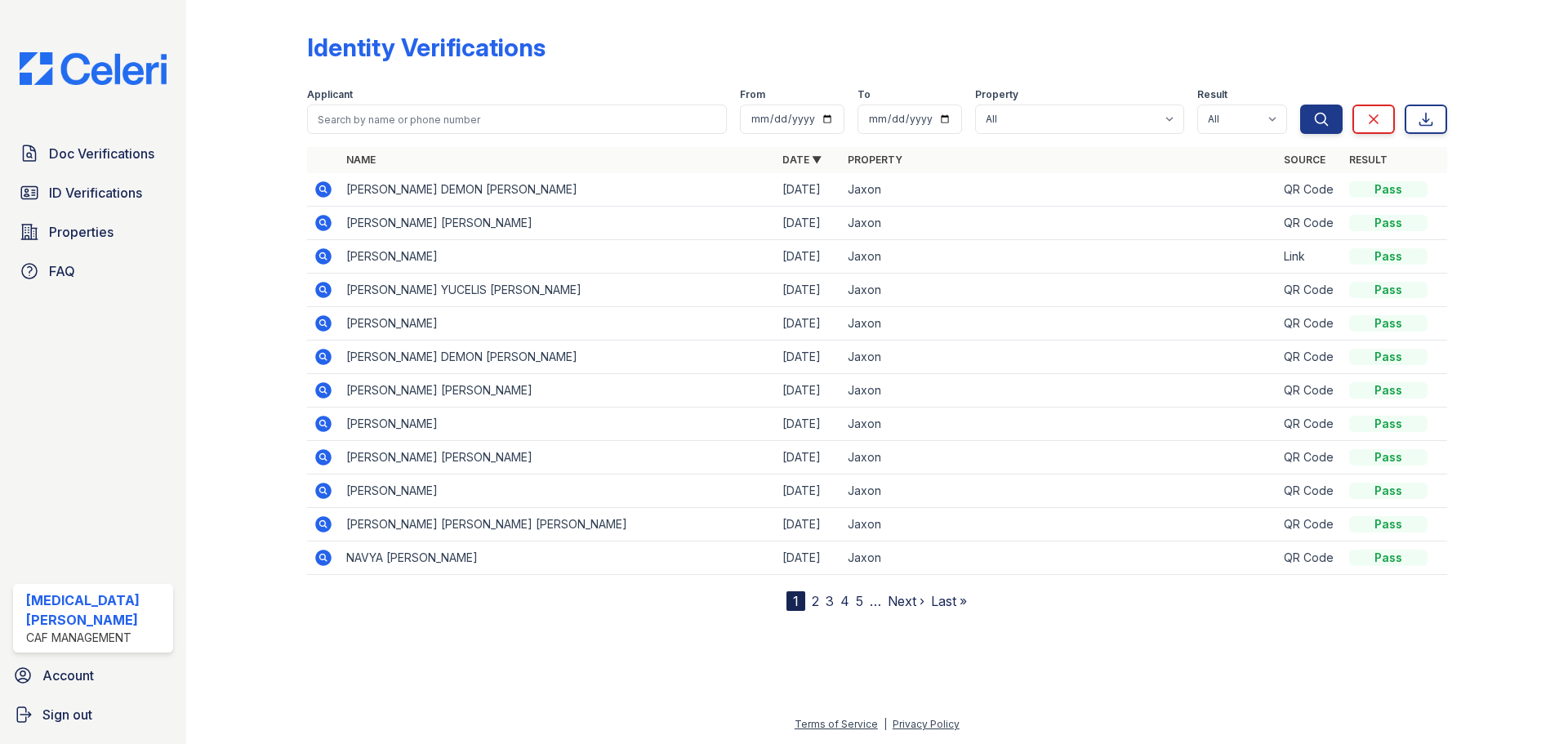
click at [812, 602] on link "2" at bounding box center [815, 600] width 8 height 16
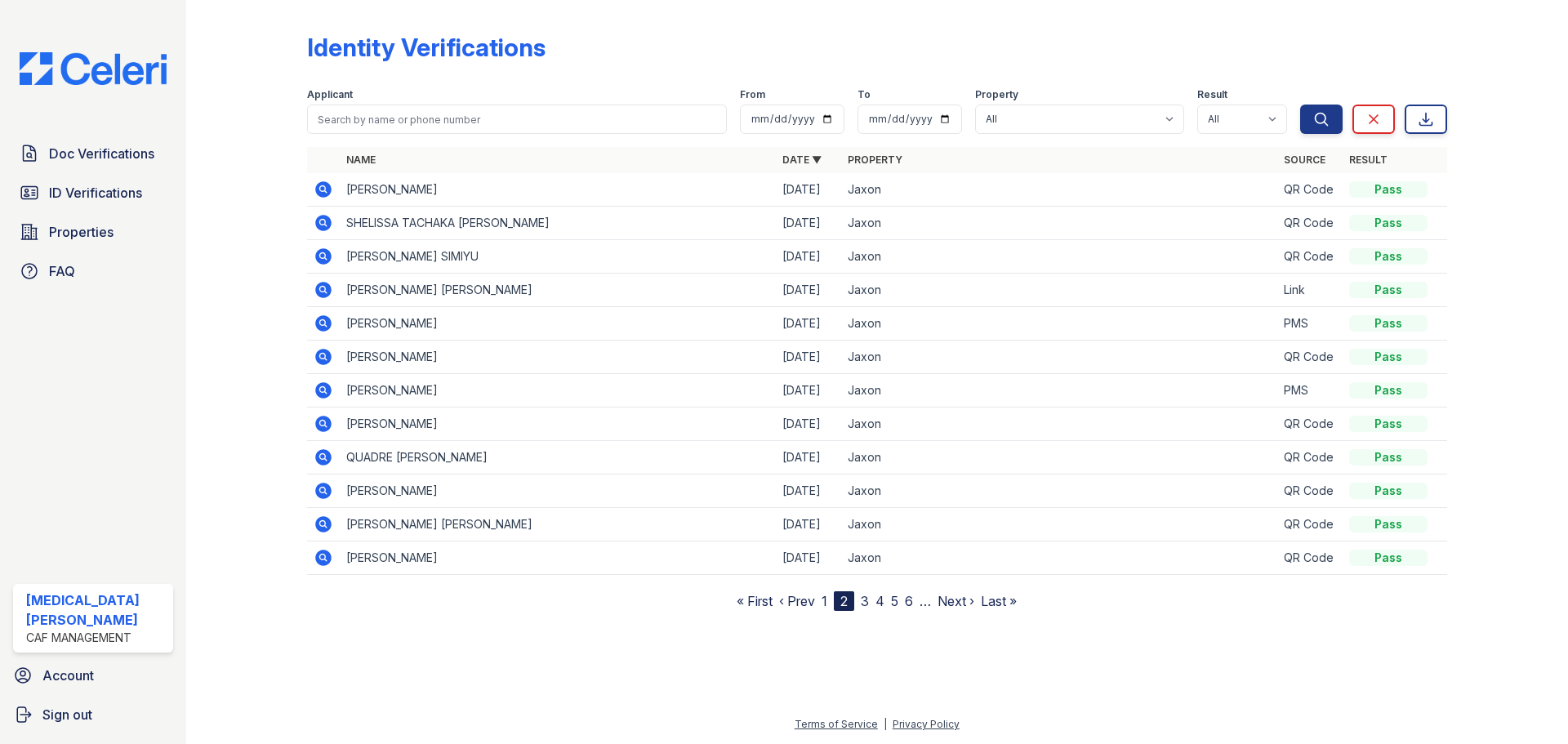
click at [866, 603] on link "3" at bounding box center [864, 600] width 9 height 16
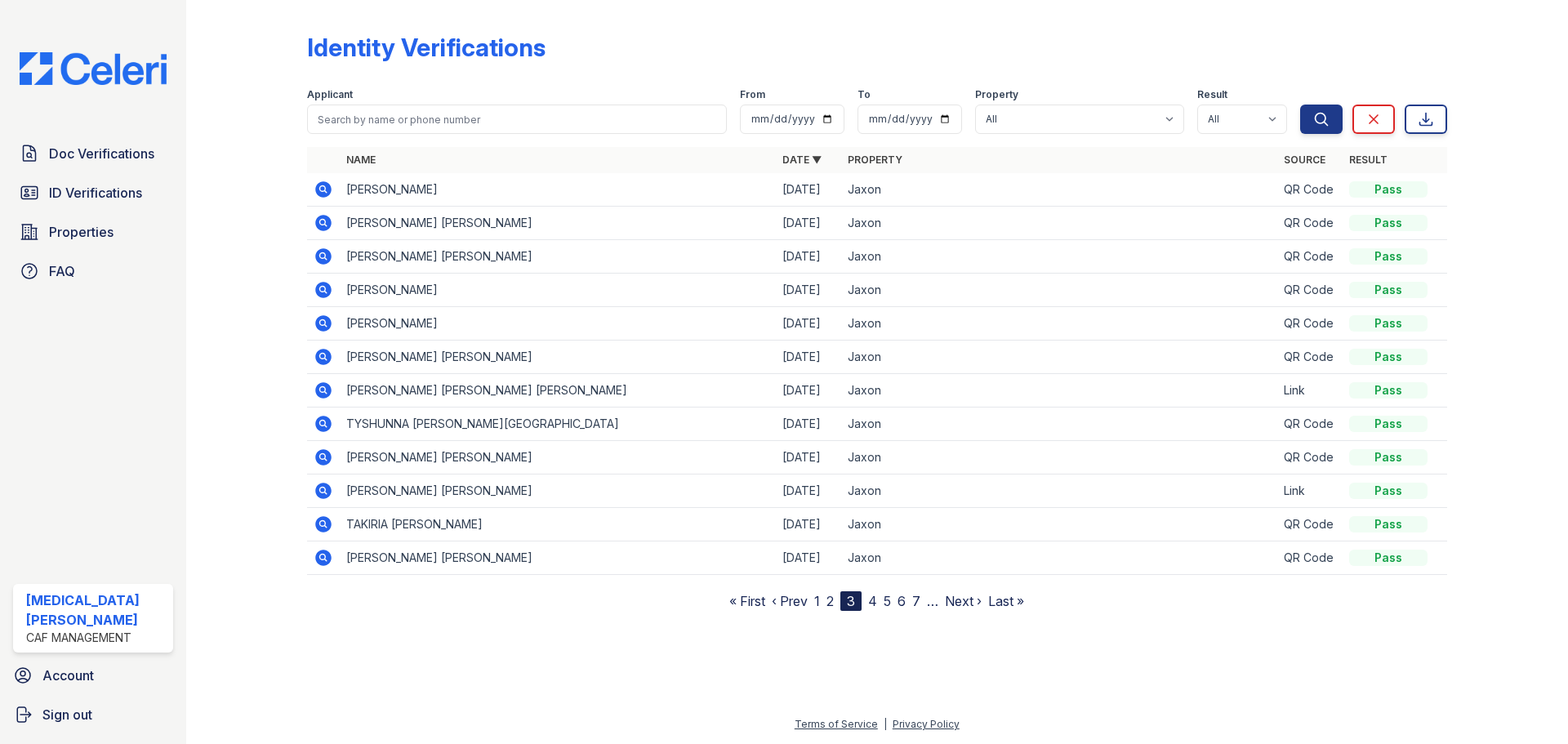
click at [320, 491] on icon at bounding box center [323, 491] width 20 height 20
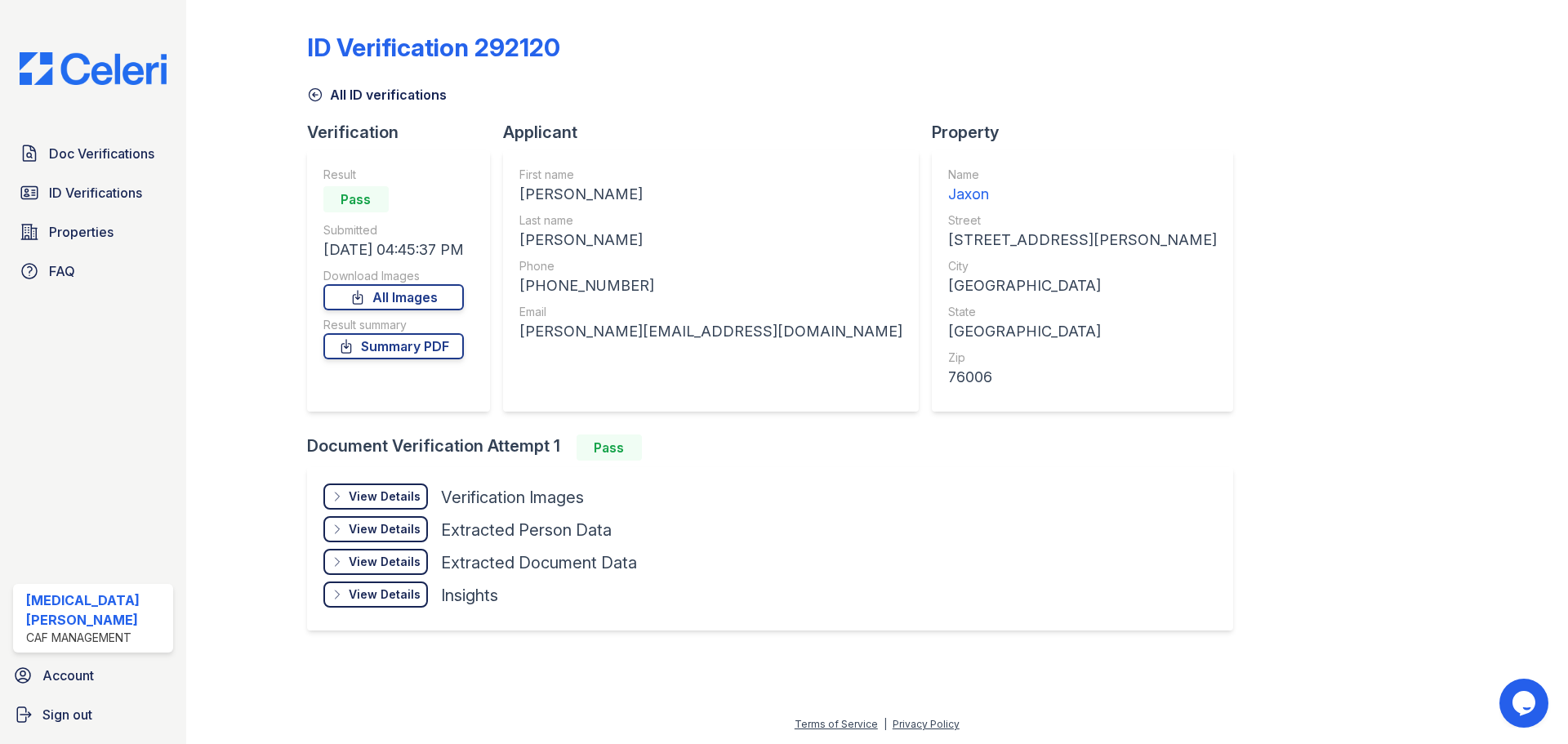
click at [386, 507] on div "View Details Details" at bounding box center [375, 496] width 105 height 26
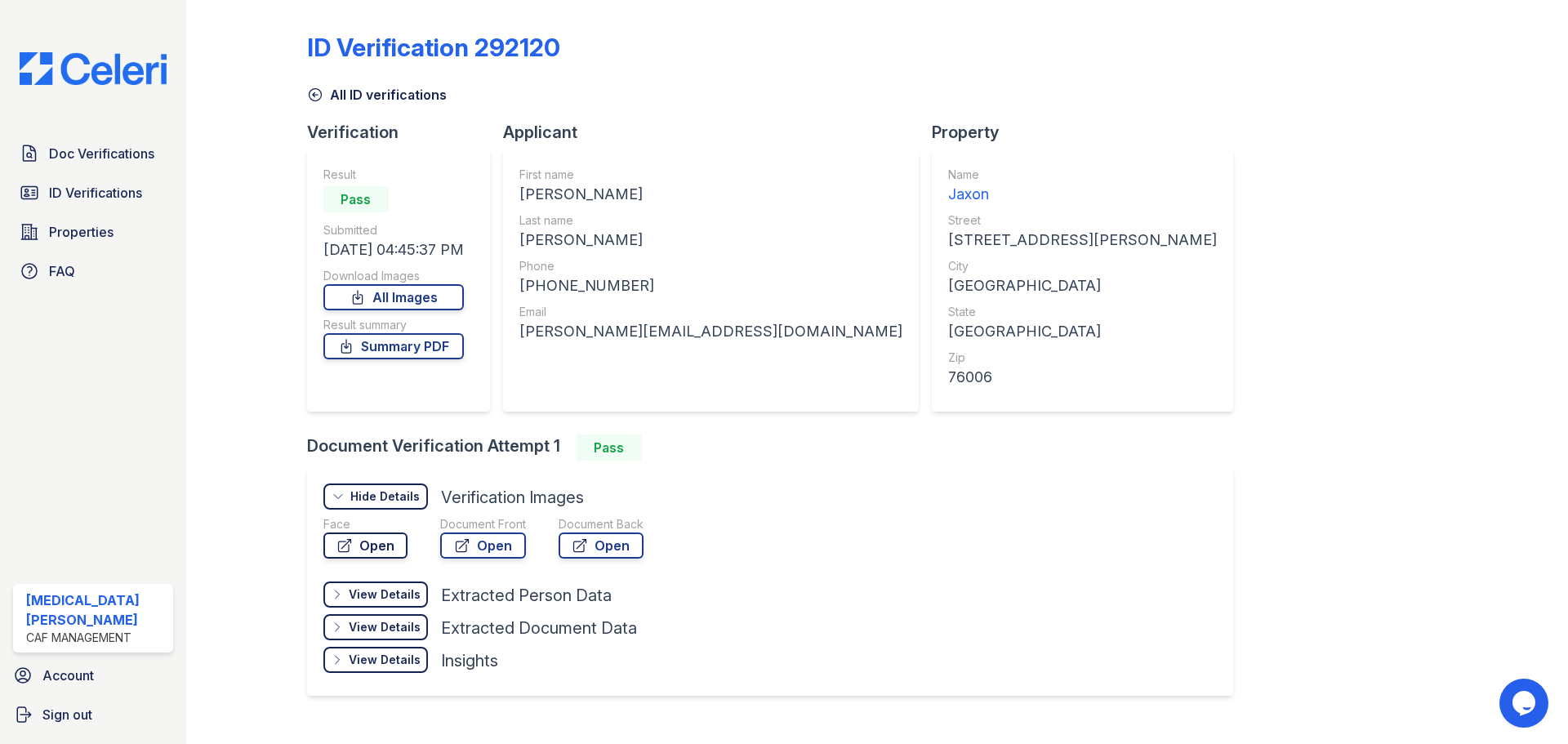
click at [392, 549] on link "Open" at bounding box center [365, 545] width 84 height 26
click at [407, 344] on link "Summary PDF" at bounding box center [393, 346] width 141 height 26
click at [134, 197] on span "ID Verifications" at bounding box center [96, 192] width 93 height 20
